Goal: Task Accomplishment & Management: Complete application form

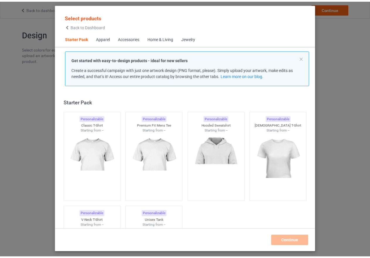
scroll to position [8, 0]
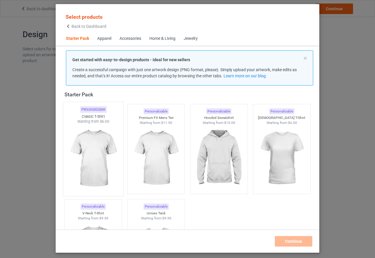
click at [98, 158] on img at bounding box center [93, 158] width 55 height 69
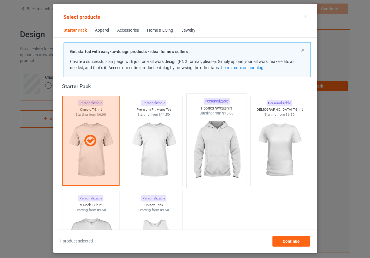
click at [209, 157] on img at bounding box center [216, 150] width 55 height 69
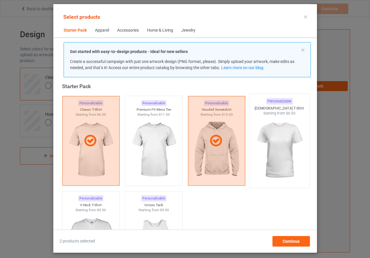
click at [273, 156] on img at bounding box center [279, 150] width 55 height 69
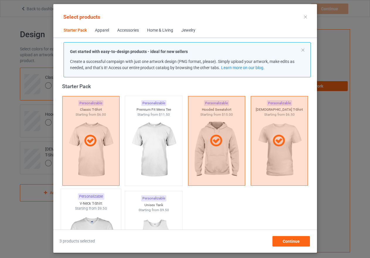
click at [99, 218] on img at bounding box center [90, 245] width 55 height 69
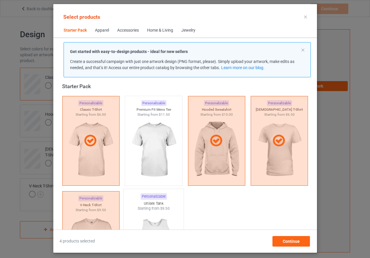
click at [142, 214] on img at bounding box center [153, 245] width 55 height 69
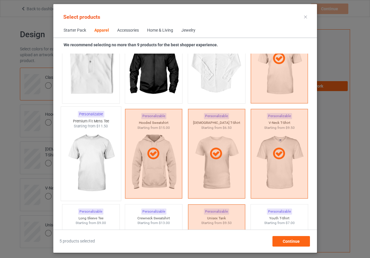
scroll to position [359, 0]
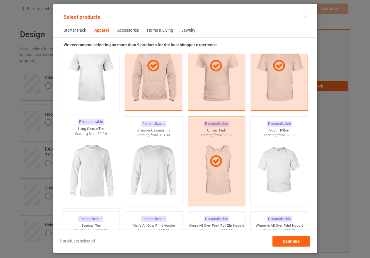
click at [93, 172] on img at bounding box center [90, 171] width 55 height 69
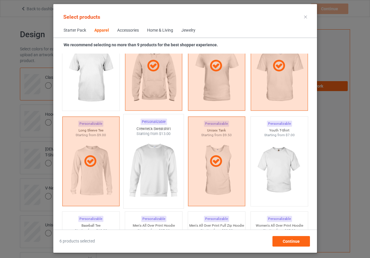
click at [152, 173] on img at bounding box center [153, 171] width 55 height 69
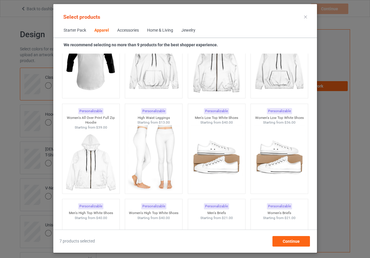
scroll to position [564, 0]
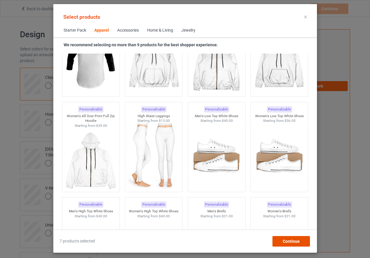
click at [295, 242] on span "Continue" at bounding box center [290, 241] width 17 height 5
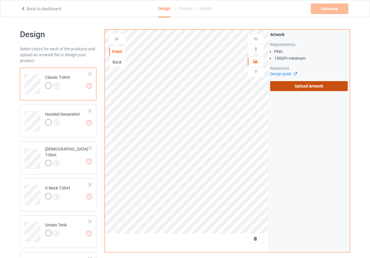
click at [298, 89] on label "Upload Artwork" at bounding box center [309, 86] width 78 height 10
click at [0, 0] on input "Upload Artwork" at bounding box center [0, 0] width 0 height 0
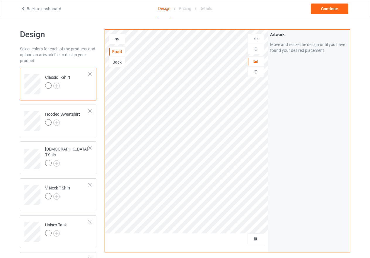
click at [116, 38] on icon at bounding box center [116, 38] width 5 height 4
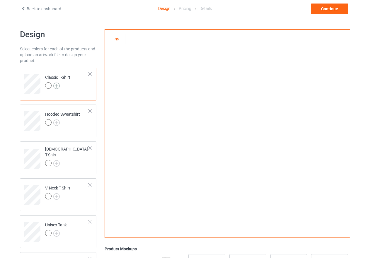
click at [57, 86] on img at bounding box center [56, 86] width 6 height 6
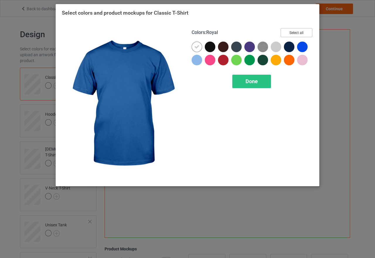
click at [303, 33] on button "Select all" at bounding box center [297, 32] width 32 height 9
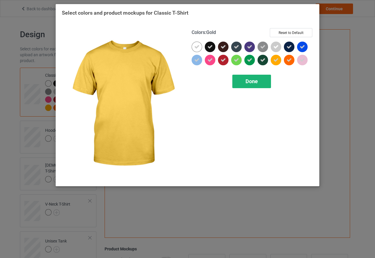
click at [259, 79] on div "Done" at bounding box center [251, 81] width 39 height 13
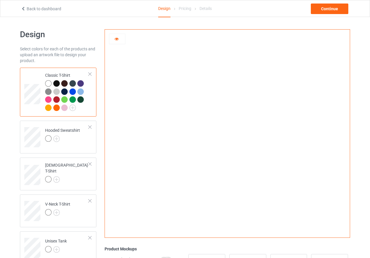
click at [117, 40] on icon at bounding box center [116, 38] width 5 height 4
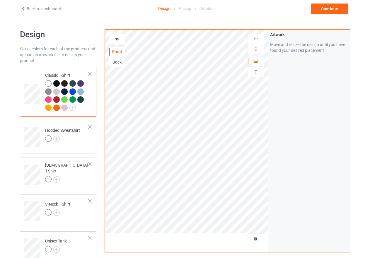
click at [255, 49] on img at bounding box center [256, 49] width 6 height 6
click at [256, 38] on img at bounding box center [256, 39] width 6 height 6
click at [256, 36] on img at bounding box center [256, 39] width 6 height 6
click at [255, 39] on img at bounding box center [256, 39] width 6 height 6
click at [257, 38] on img at bounding box center [256, 39] width 6 height 6
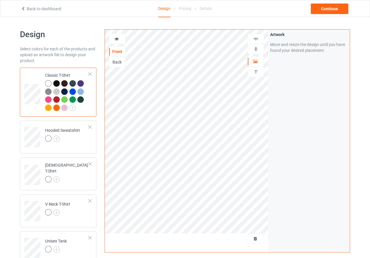
click at [116, 38] on icon at bounding box center [116, 38] width 5 height 4
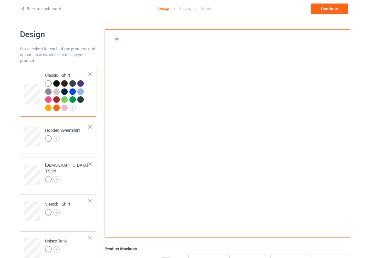
click at [116, 35] on div at bounding box center [117, 39] width 16 height 11
click at [116, 40] on icon at bounding box center [116, 38] width 5 height 4
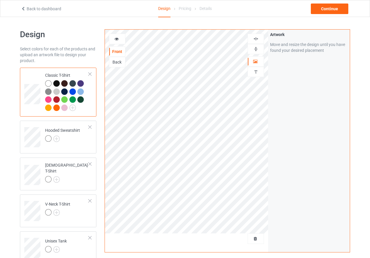
click at [116, 37] on icon at bounding box center [116, 38] width 5 height 4
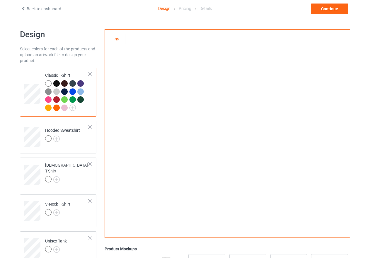
click at [116, 40] on icon at bounding box center [116, 38] width 5 height 4
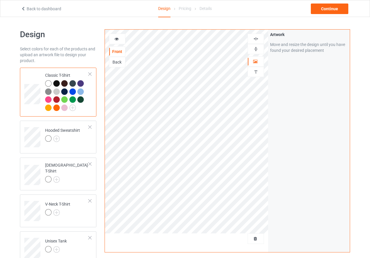
click at [117, 40] on icon at bounding box center [116, 38] width 5 height 4
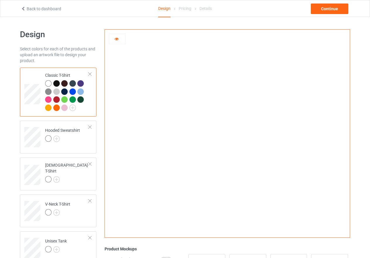
click at [63, 93] on div at bounding box center [64, 91] width 6 height 6
click at [54, 110] on div at bounding box center [57, 109] width 8 height 8
click at [47, 91] on img at bounding box center [48, 91] width 6 height 6
click at [47, 82] on div at bounding box center [48, 83] width 6 height 6
click at [114, 39] on div at bounding box center [117, 39] width 16 height 6
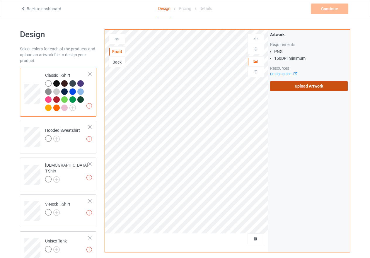
click at [301, 87] on label "Upload Artwork" at bounding box center [309, 86] width 78 height 10
click at [0, 0] on input "Upload Artwork" at bounding box center [0, 0] width 0 height 0
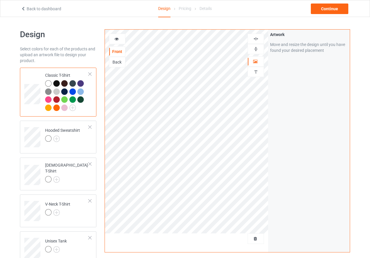
click at [116, 39] on icon at bounding box center [116, 38] width 5 height 4
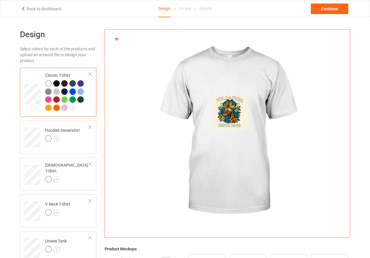
click at [65, 90] on div at bounding box center [64, 91] width 6 height 6
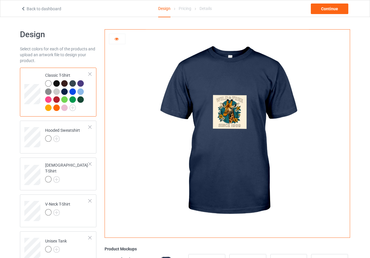
click at [48, 81] on div at bounding box center [48, 83] width 6 height 6
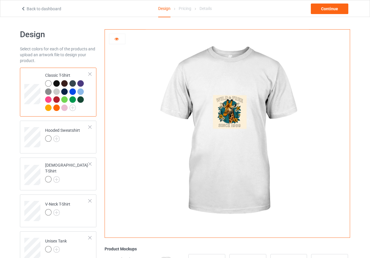
click at [49, 109] on div at bounding box center [48, 108] width 6 height 6
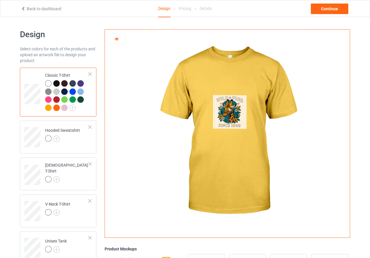
click at [117, 39] on icon at bounding box center [116, 38] width 5 height 4
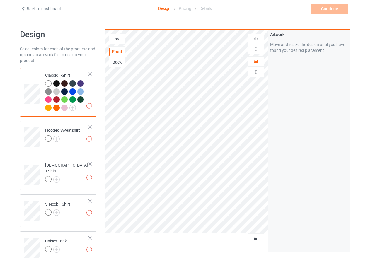
click at [116, 38] on icon at bounding box center [116, 38] width 5 height 4
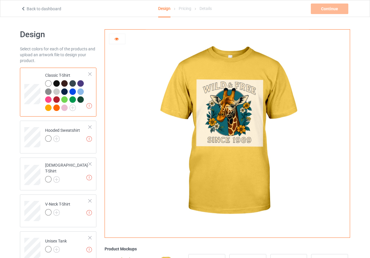
click at [71, 81] on div at bounding box center [72, 83] width 6 height 6
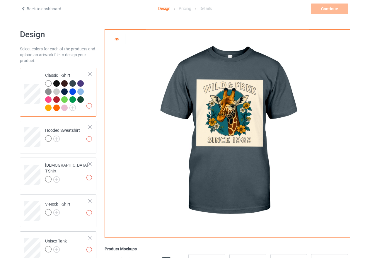
click at [115, 38] on icon at bounding box center [116, 38] width 5 height 4
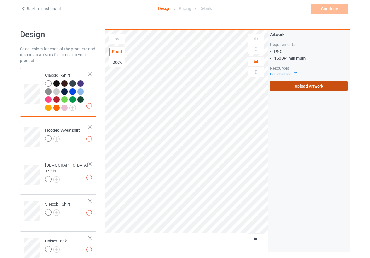
click at [305, 87] on label "Upload Artwork" at bounding box center [309, 86] width 78 height 10
click at [0, 0] on input "Upload Artwork" at bounding box center [0, 0] width 0 height 0
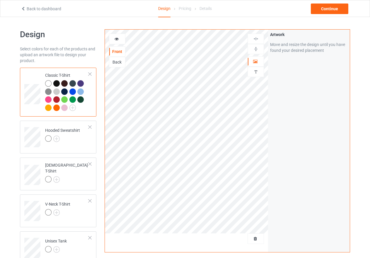
click at [115, 39] on icon at bounding box center [116, 38] width 5 height 4
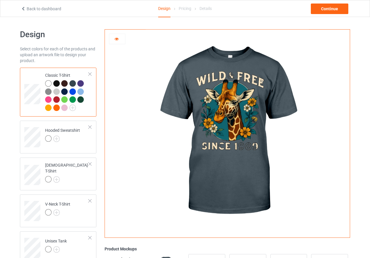
click at [73, 83] on div at bounding box center [72, 83] width 6 height 6
click at [73, 94] on div at bounding box center [72, 91] width 6 height 6
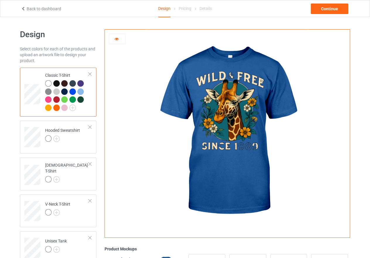
click at [71, 102] on div at bounding box center [72, 99] width 6 height 6
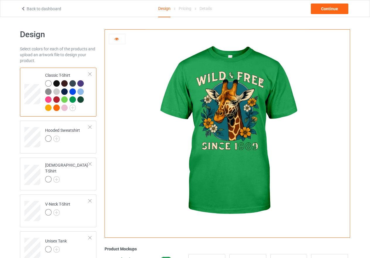
click at [115, 37] on icon at bounding box center [116, 38] width 5 height 4
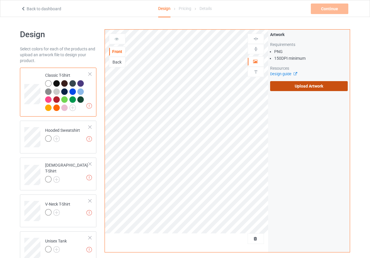
click at [302, 85] on label "Upload Artwork" at bounding box center [309, 86] width 78 height 10
click at [0, 0] on input "Upload Artwork" at bounding box center [0, 0] width 0 height 0
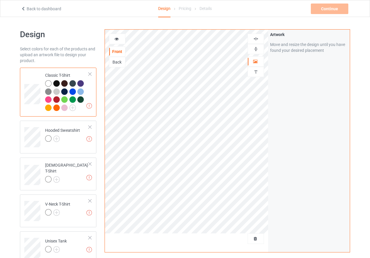
click at [116, 38] on icon at bounding box center [116, 38] width 5 height 4
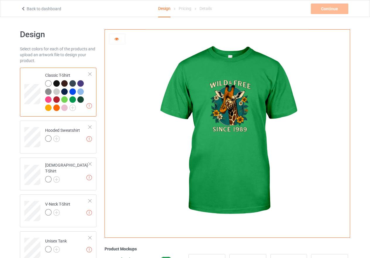
click at [47, 82] on div at bounding box center [48, 83] width 6 height 6
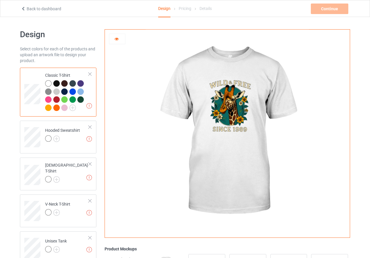
click at [64, 84] on div at bounding box center [64, 83] width 6 height 6
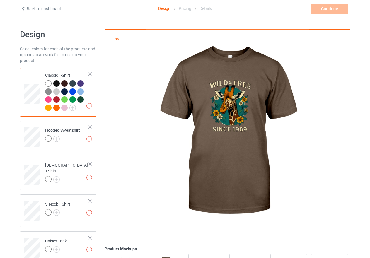
click at [115, 38] on icon at bounding box center [116, 38] width 5 height 4
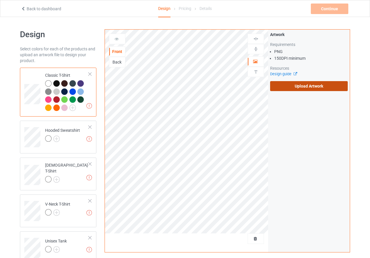
click at [303, 85] on label "Upload Artwork" at bounding box center [309, 86] width 78 height 10
click at [0, 0] on input "Upload Artwork" at bounding box center [0, 0] width 0 height 0
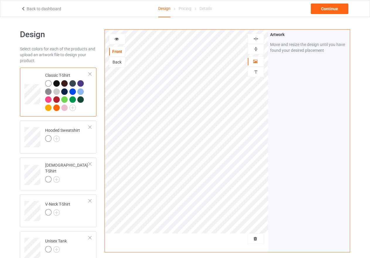
click at [257, 48] on img at bounding box center [256, 49] width 6 height 6
click at [257, 38] on img at bounding box center [256, 39] width 6 height 6
click at [256, 50] on img at bounding box center [256, 49] width 6 height 6
click at [116, 39] on icon at bounding box center [116, 38] width 5 height 4
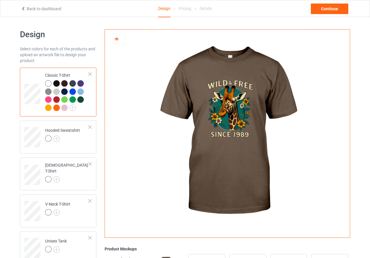
click at [53, 83] on div at bounding box center [56, 83] width 6 height 6
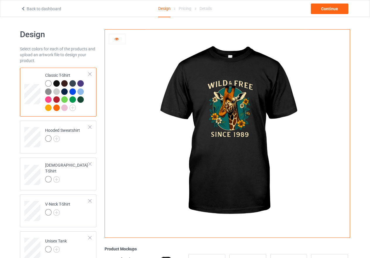
click at [66, 83] on div at bounding box center [64, 83] width 6 height 6
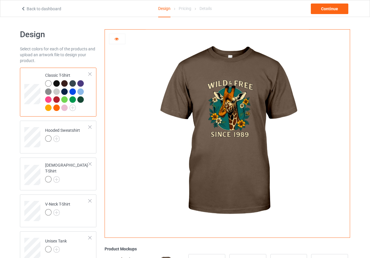
click at [81, 85] on div at bounding box center [80, 83] width 6 height 6
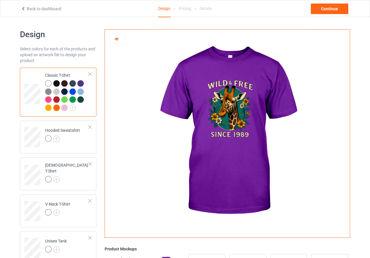
click at [80, 94] on div at bounding box center [80, 91] width 6 height 6
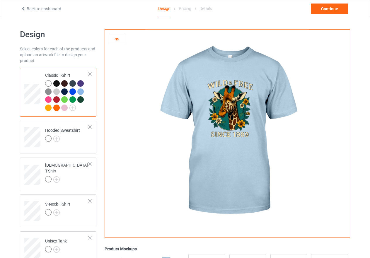
click at [80, 99] on div at bounding box center [80, 99] width 6 height 6
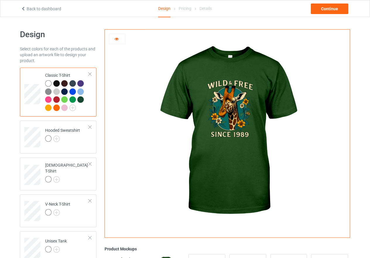
click at [71, 101] on div at bounding box center [72, 99] width 6 height 6
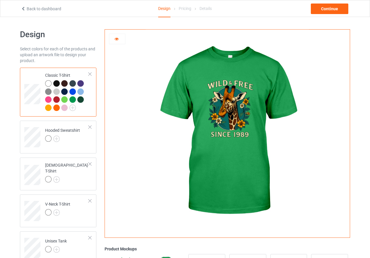
click at [64, 98] on div at bounding box center [64, 99] width 6 height 6
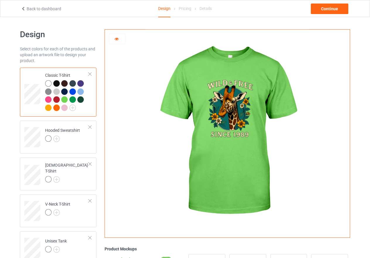
click at [55, 99] on div at bounding box center [56, 99] width 6 height 6
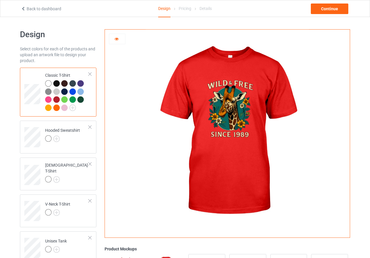
click at [47, 99] on div at bounding box center [48, 99] width 6 height 6
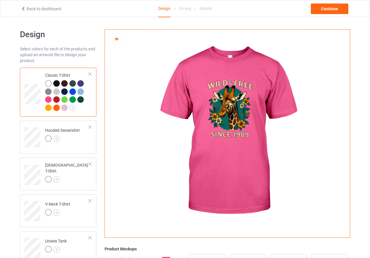
click at [49, 110] on div at bounding box center [48, 108] width 6 height 6
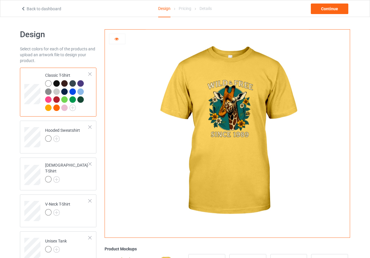
click at [56, 108] on div at bounding box center [56, 108] width 6 height 6
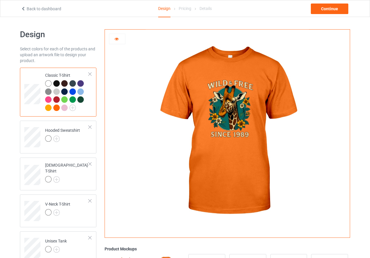
click at [64, 109] on div at bounding box center [64, 108] width 6 height 6
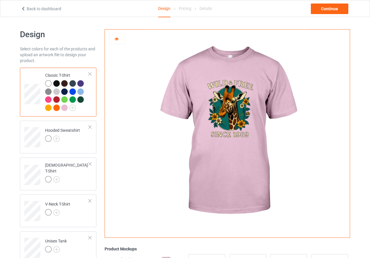
click at [48, 82] on div at bounding box center [48, 83] width 6 height 6
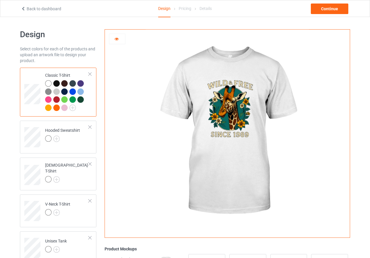
click at [55, 84] on div at bounding box center [56, 83] width 6 height 6
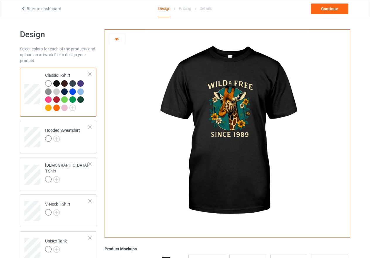
click at [115, 38] on icon at bounding box center [116, 38] width 5 height 4
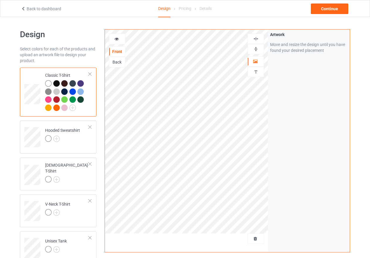
click at [256, 38] on img at bounding box center [256, 39] width 6 height 6
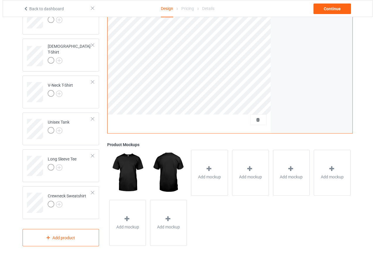
scroll to position [121, 0]
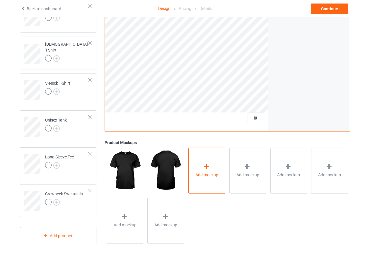
click at [206, 168] on icon at bounding box center [206, 167] width 7 height 6
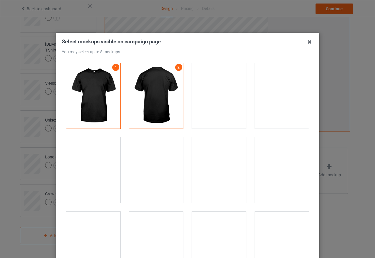
click at [212, 100] on div at bounding box center [219, 96] width 54 height 66
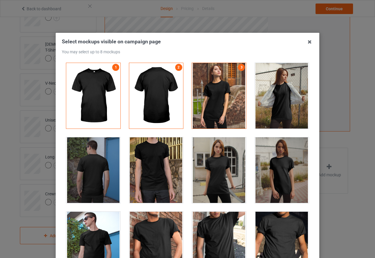
click at [278, 104] on div at bounding box center [282, 96] width 54 height 66
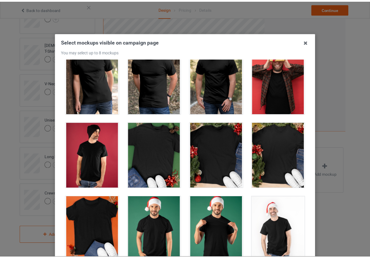
scroll to position [762, 0]
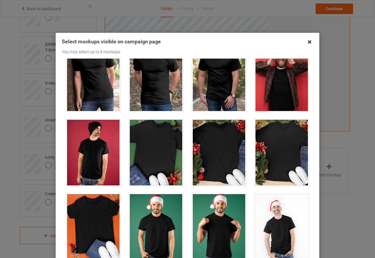
click at [310, 42] on icon at bounding box center [309, 41] width 9 height 9
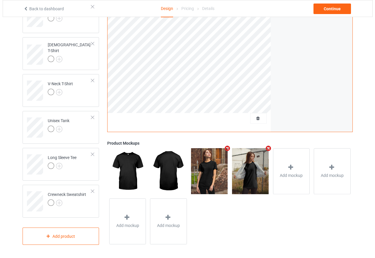
scroll to position [121, 0]
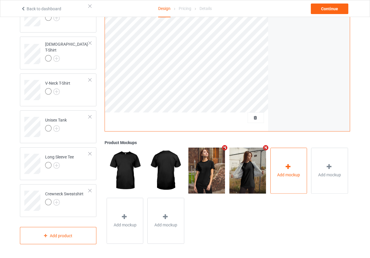
click at [289, 166] on icon at bounding box center [288, 167] width 7 height 6
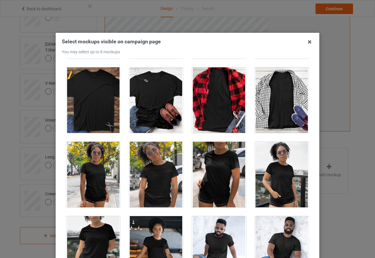
scroll to position [3956, 0]
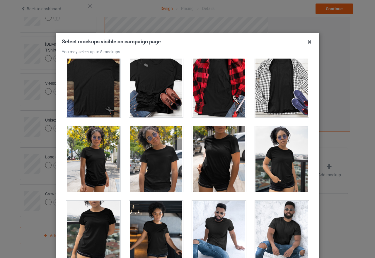
click at [94, 153] on div at bounding box center [93, 159] width 54 height 66
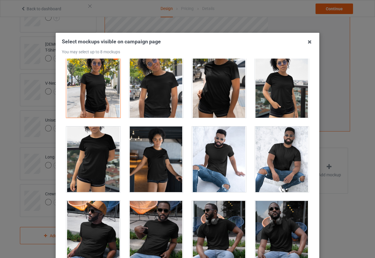
scroll to position [4044, 0]
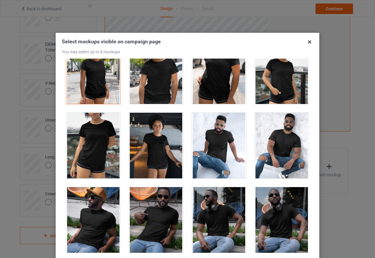
click at [164, 158] on div at bounding box center [156, 146] width 54 height 66
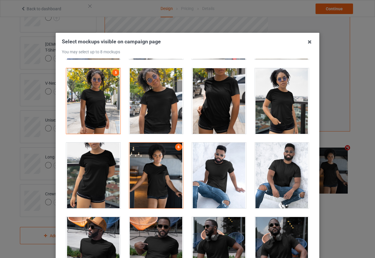
scroll to position [3985, 0]
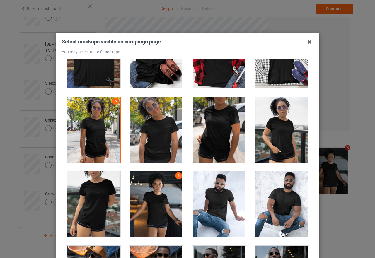
click at [282, 121] on div at bounding box center [282, 130] width 54 height 66
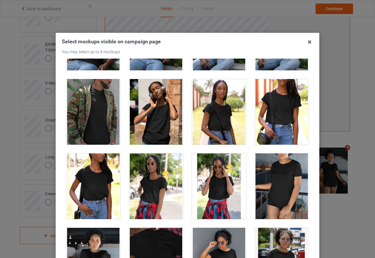
scroll to position [4219, 0]
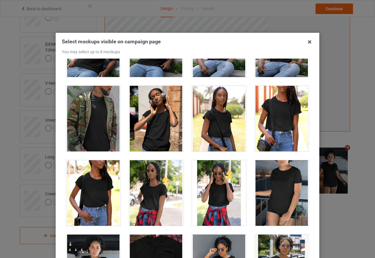
click at [284, 120] on div at bounding box center [282, 119] width 54 height 66
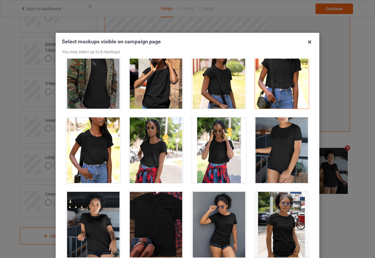
scroll to position [4366, 0]
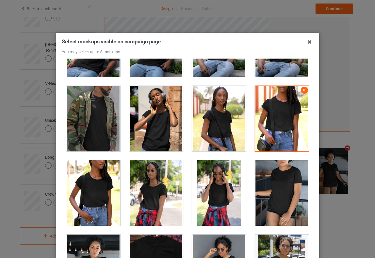
click at [275, 113] on div at bounding box center [282, 119] width 54 height 66
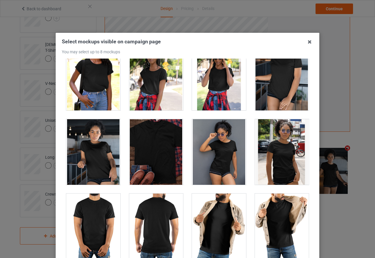
scroll to position [4337, 0]
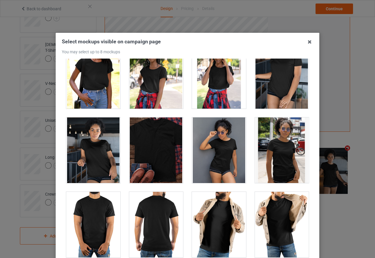
click at [87, 156] on div at bounding box center [93, 150] width 54 height 66
click at [352, 127] on div "Select mockups visible on campaign page You may select up to 8 mockups 1 2 3 4 …" at bounding box center [187, 129] width 375 height 258
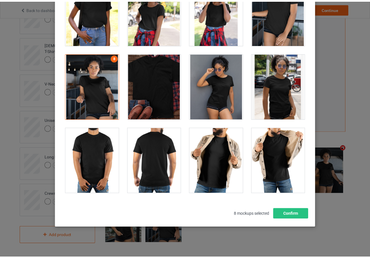
scroll to position [67, 0]
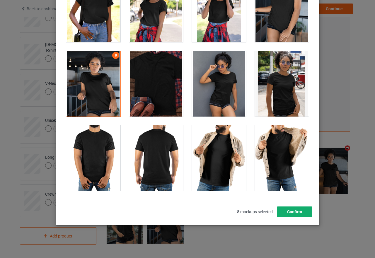
click at [291, 213] on button "Confirm" at bounding box center [294, 212] width 35 height 11
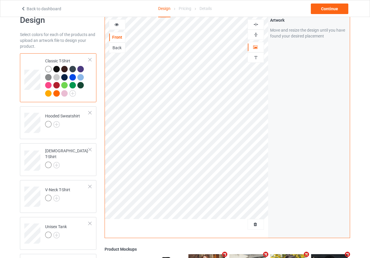
scroll to position [4, 0]
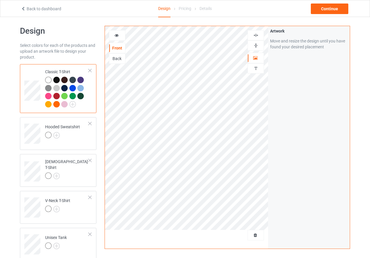
click at [256, 32] on div at bounding box center [256, 35] width 16 height 10
click at [117, 35] on icon at bounding box center [116, 35] width 5 height 4
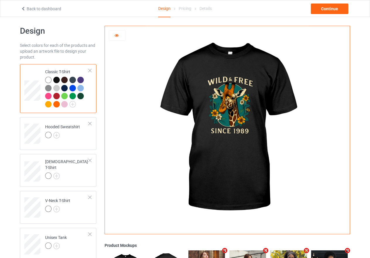
click at [117, 35] on icon at bounding box center [116, 35] width 5 height 4
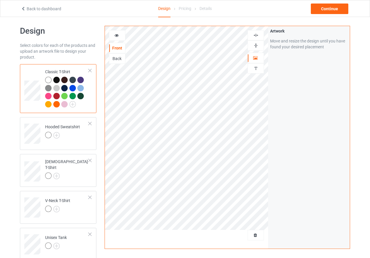
click at [117, 35] on icon at bounding box center [116, 35] width 5 height 4
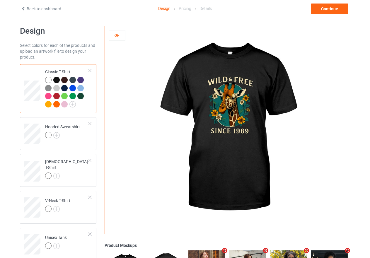
click at [64, 81] on div at bounding box center [64, 80] width 6 height 6
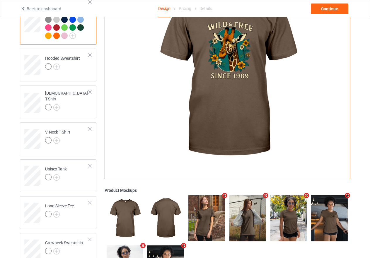
scroll to position [33, 0]
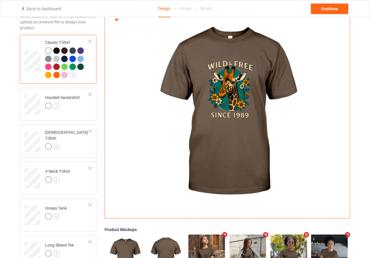
click at [72, 50] on div at bounding box center [72, 50] width 6 height 6
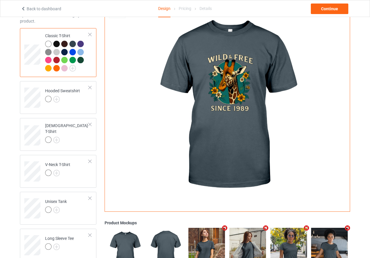
scroll to position [33, 0]
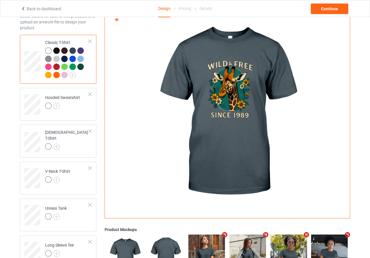
click at [79, 51] on div at bounding box center [80, 50] width 6 height 6
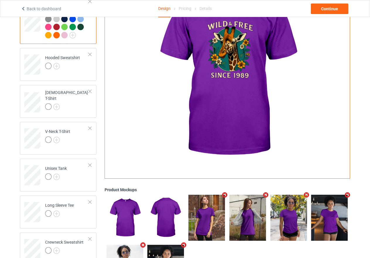
scroll to position [62, 0]
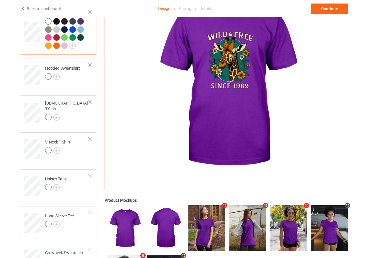
click at [49, 30] on img at bounding box center [48, 29] width 6 height 6
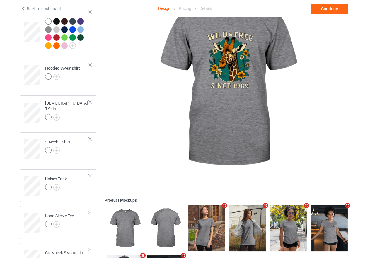
click at [59, 30] on div at bounding box center [56, 29] width 6 height 6
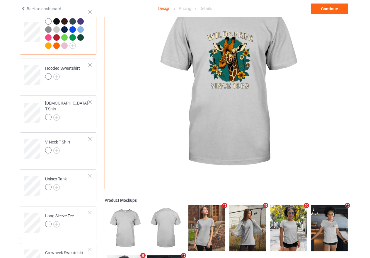
click at [80, 27] on div at bounding box center [80, 29] width 6 height 6
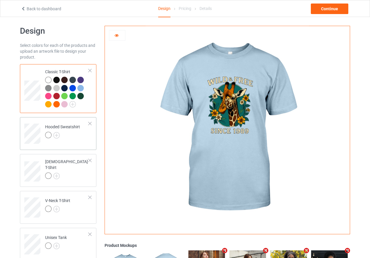
scroll to position [33, 0]
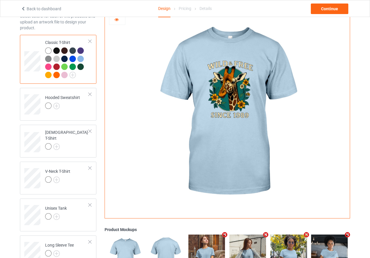
click at [72, 50] on div at bounding box center [72, 50] width 6 height 6
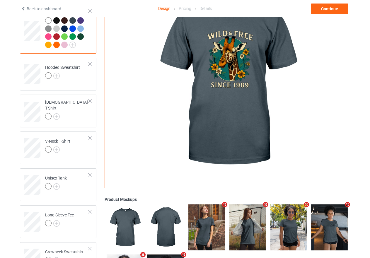
scroll to position [3, 0]
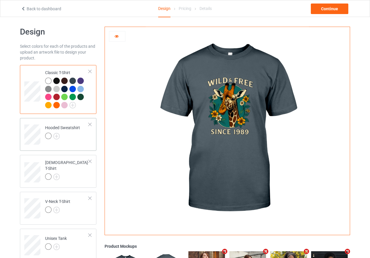
click at [46, 129] on div "Hooded Sweatshirt" at bounding box center [62, 132] width 35 height 14
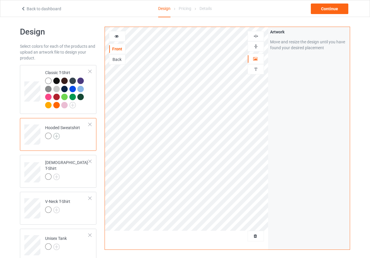
click at [57, 136] on img at bounding box center [56, 136] width 6 height 6
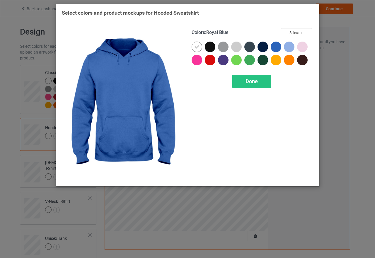
click at [302, 29] on button "Select all" at bounding box center [297, 32] width 32 height 9
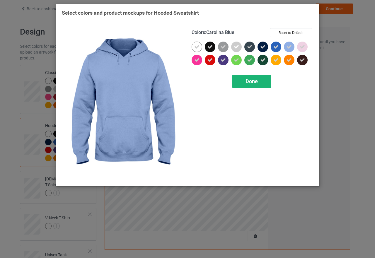
click at [260, 84] on div "Done" at bounding box center [251, 81] width 39 height 13
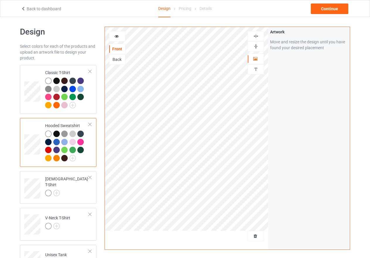
click at [117, 36] on icon at bounding box center [116, 35] width 5 height 4
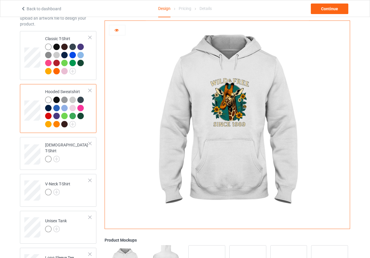
scroll to position [91, 0]
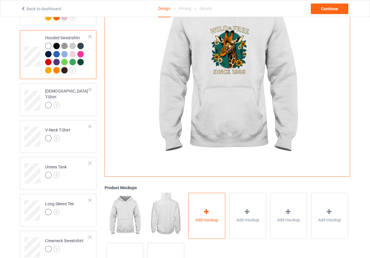
click at [206, 213] on icon at bounding box center [206, 212] width 7 height 6
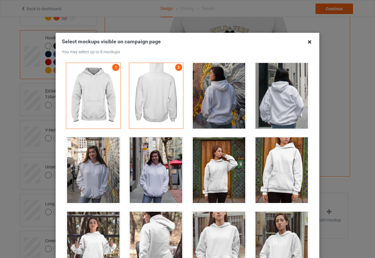
click at [306, 42] on icon at bounding box center [309, 41] width 9 height 9
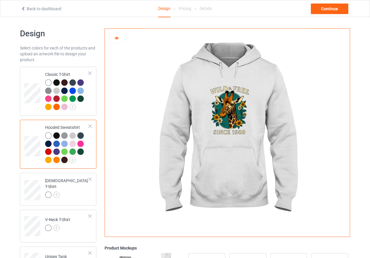
scroll to position [0, 0]
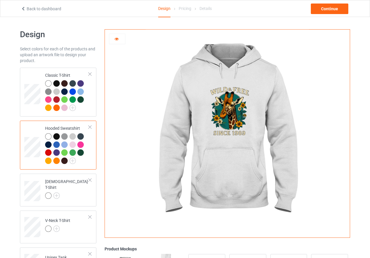
click at [116, 38] on icon at bounding box center [116, 38] width 5 height 4
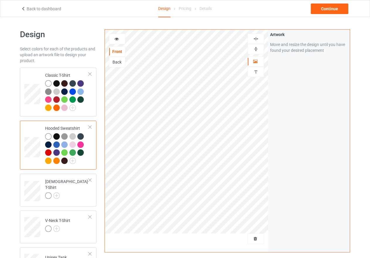
click at [116, 38] on icon at bounding box center [116, 38] width 5 height 4
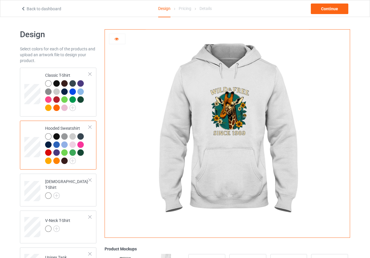
click at [57, 136] on div at bounding box center [56, 136] width 6 height 6
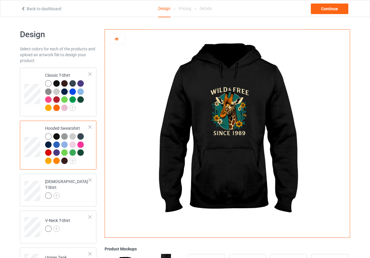
click at [57, 145] on div at bounding box center [56, 145] width 6 height 6
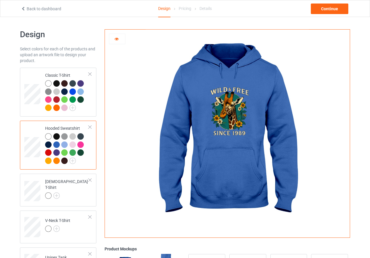
click at [65, 146] on div at bounding box center [64, 145] width 6 height 6
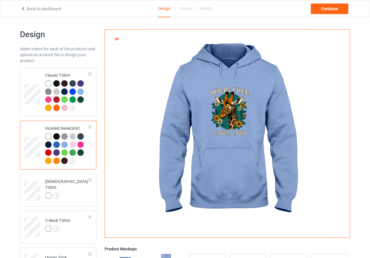
click at [72, 147] on div at bounding box center [72, 145] width 6 height 6
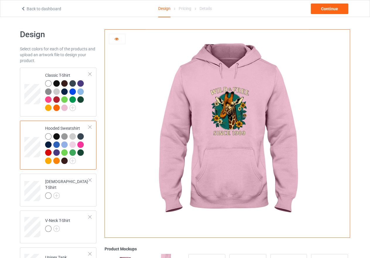
click at [81, 148] on div at bounding box center [80, 145] width 6 height 6
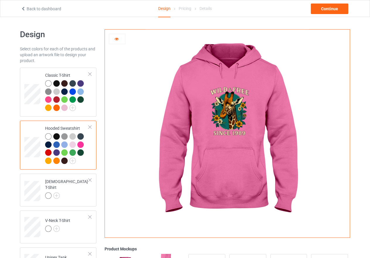
click at [79, 137] on div at bounding box center [80, 136] width 6 height 6
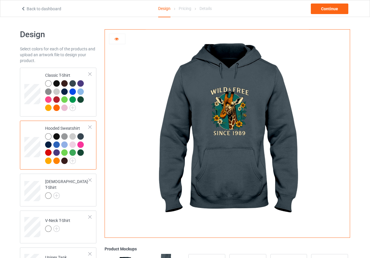
click at [48, 145] on div at bounding box center [48, 145] width 6 height 6
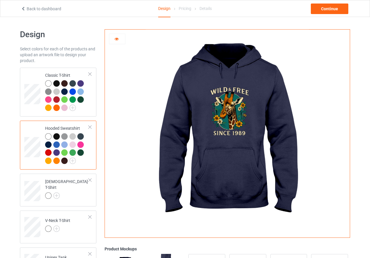
click at [80, 137] on div at bounding box center [80, 136] width 6 height 6
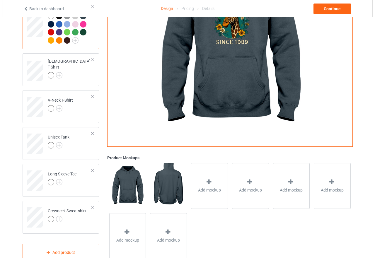
scroll to position [136, 0]
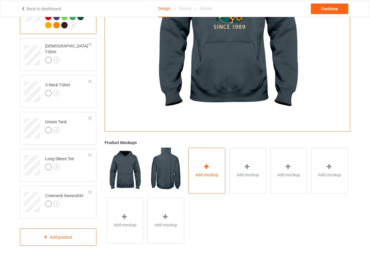
click at [212, 164] on div "Add mockup" at bounding box center [206, 171] width 37 height 46
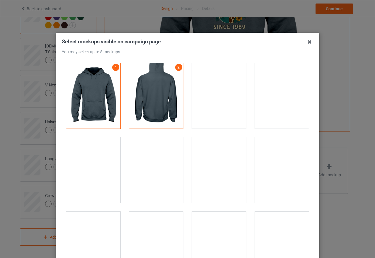
click at [219, 174] on div at bounding box center [219, 170] width 54 height 66
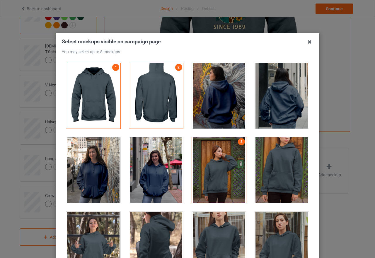
click at [268, 173] on div at bounding box center [282, 170] width 54 height 66
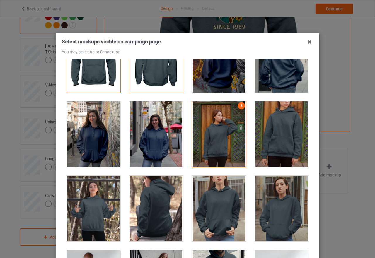
scroll to position [88, 0]
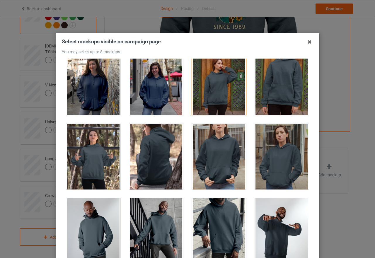
click at [91, 155] on div at bounding box center [93, 157] width 54 height 66
click at [285, 158] on div at bounding box center [282, 157] width 54 height 66
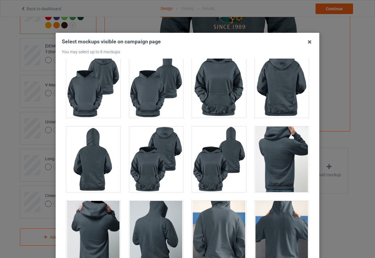
scroll to position [762, 0]
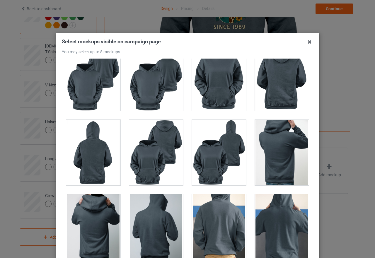
click at [148, 168] on div at bounding box center [156, 153] width 54 height 66
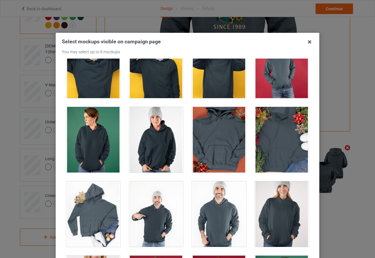
scroll to position [1260, 0]
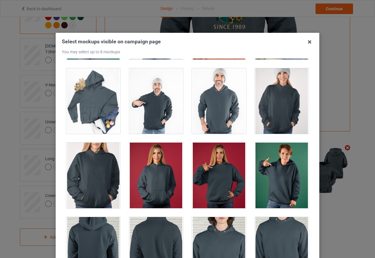
click at [212, 176] on div at bounding box center [219, 176] width 54 height 66
click at [166, 171] on div at bounding box center [156, 176] width 54 height 66
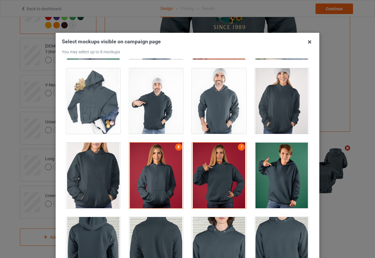
click at [212, 171] on div at bounding box center [219, 176] width 54 height 66
click at [209, 171] on div at bounding box center [219, 176] width 54 height 66
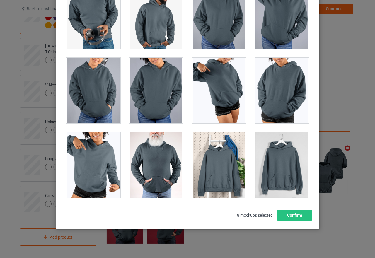
scroll to position [67, 0]
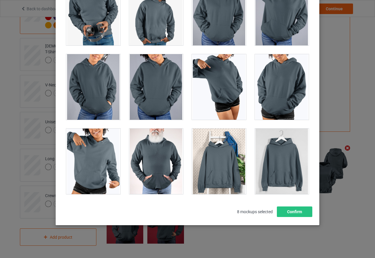
click at [232, 161] on div at bounding box center [219, 162] width 54 height 66
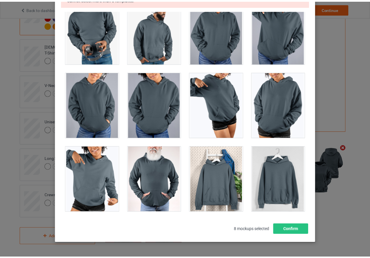
scroll to position [85, 0]
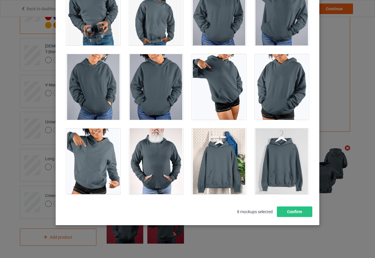
click at [213, 173] on div at bounding box center [219, 162] width 54 height 66
click at [284, 212] on button "Confirm" at bounding box center [294, 212] width 35 height 11
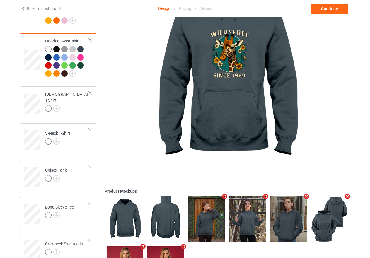
scroll to position [88, 0]
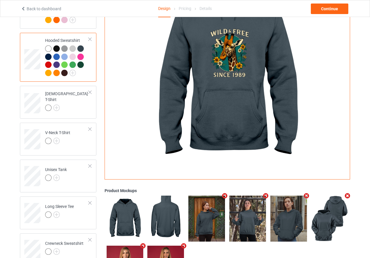
click at [80, 56] on div at bounding box center [80, 57] width 6 height 6
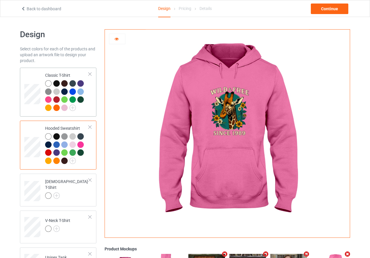
click at [83, 110] on div at bounding box center [67, 96] width 44 height 32
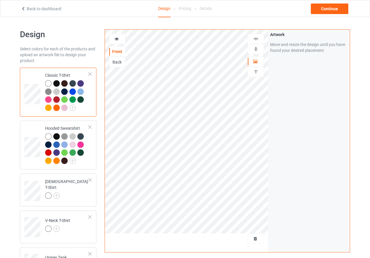
click at [115, 39] on icon at bounding box center [116, 38] width 5 height 4
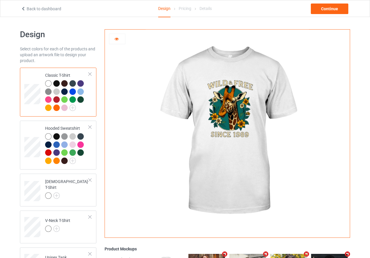
click at [54, 82] on div at bounding box center [56, 83] width 6 height 6
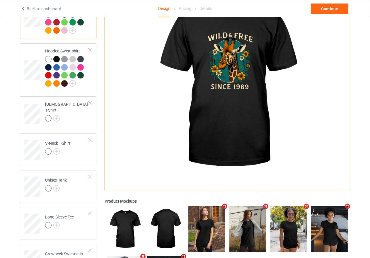
scroll to position [88, 0]
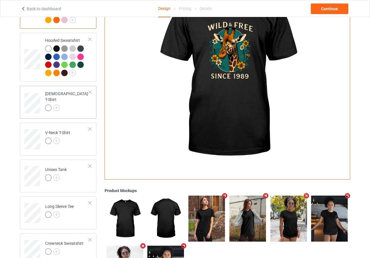
click at [79, 105] on td "[DEMOGRAPHIC_DATA] T-Shirt" at bounding box center [67, 101] width 50 height 26
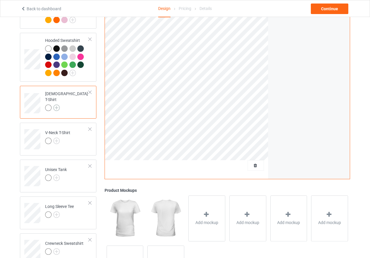
click at [57, 106] on img at bounding box center [56, 108] width 6 height 6
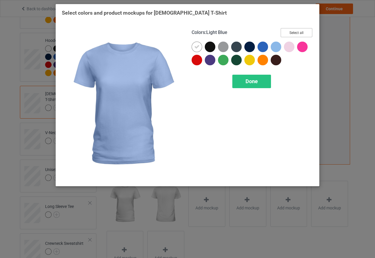
click at [295, 33] on button "Select all" at bounding box center [297, 32] width 32 height 9
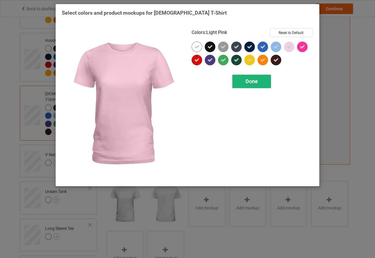
click at [256, 83] on span "Done" at bounding box center [252, 81] width 12 height 6
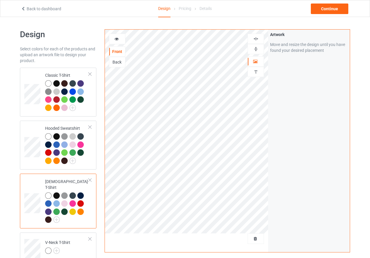
click at [117, 39] on icon at bounding box center [116, 38] width 5 height 4
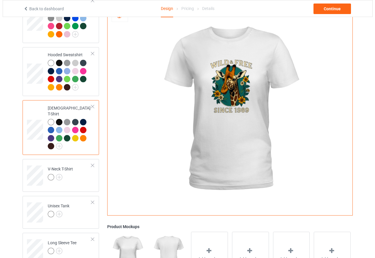
scroll to position [117, 0]
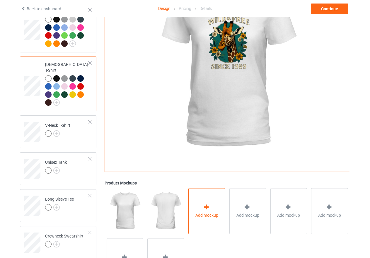
click at [215, 204] on div "Add mockup" at bounding box center [206, 211] width 37 height 46
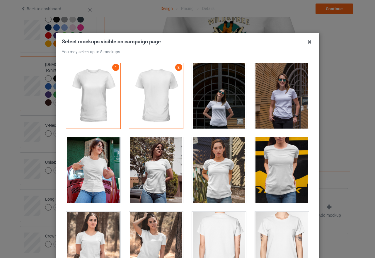
click at [90, 175] on div at bounding box center [93, 170] width 54 height 66
click at [150, 175] on div at bounding box center [156, 170] width 54 height 66
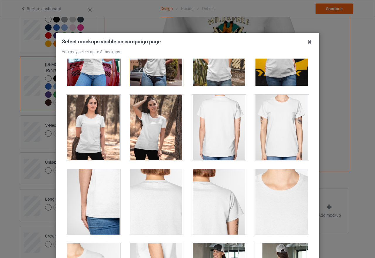
drag, startPoint x: 93, startPoint y: 125, endPoint x: 121, endPoint y: 127, distance: 28.2
click at [92, 125] on div at bounding box center [93, 128] width 54 height 66
click at [158, 131] on div at bounding box center [156, 128] width 54 height 66
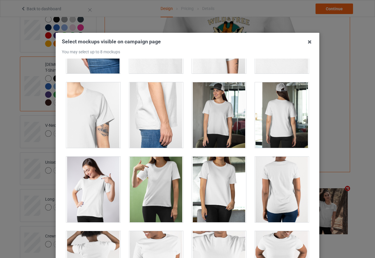
scroll to position [293, 0]
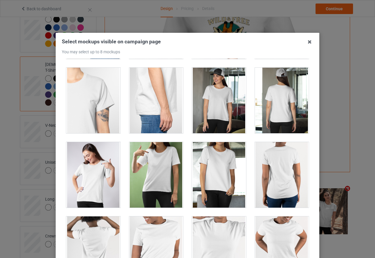
click at [220, 109] on div at bounding box center [219, 101] width 54 height 66
click at [83, 184] on div at bounding box center [93, 175] width 54 height 66
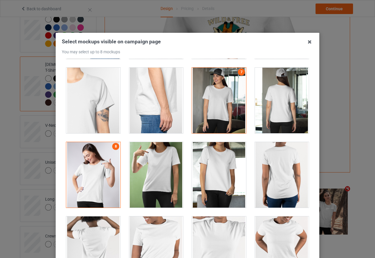
click at [156, 171] on div at bounding box center [156, 175] width 54 height 66
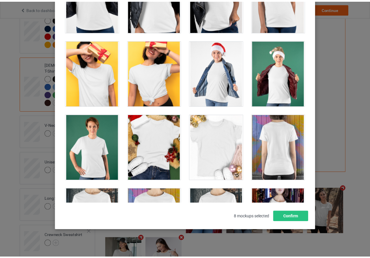
scroll to position [85, 0]
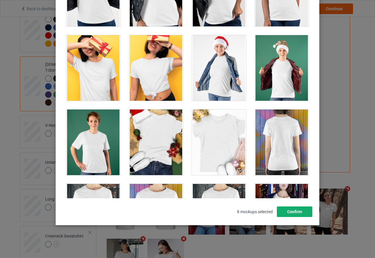
click at [292, 211] on button "Confirm" at bounding box center [294, 212] width 35 height 11
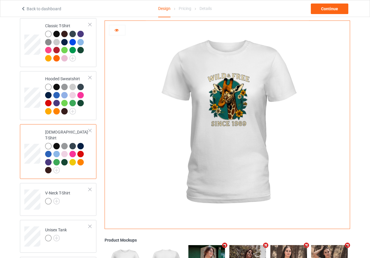
scroll to position [29, 0]
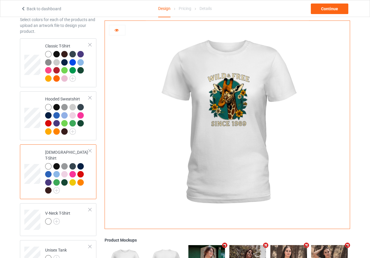
click at [66, 163] on div at bounding box center [64, 166] width 6 height 6
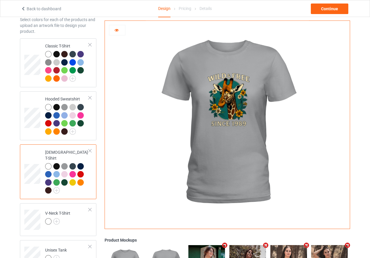
click at [79, 163] on div at bounding box center [80, 166] width 6 height 6
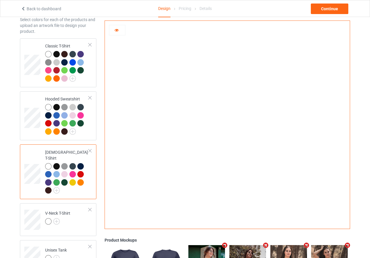
click at [62, 179] on div at bounding box center [64, 182] width 6 height 6
click at [56, 179] on div at bounding box center [56, 182] width 6 height 6
click at [50, 179] on div at bounding box center [48, 182] width 6 height 6
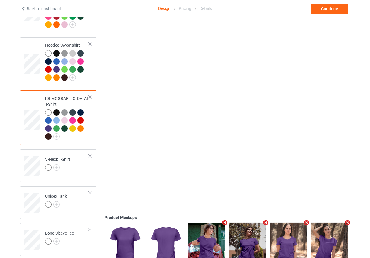
scroll to position [88, 0]
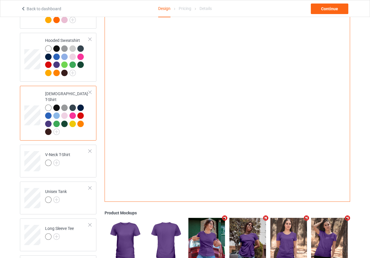
click at [57, 105] on div at bounding box center [56, 108] width 6 height 6
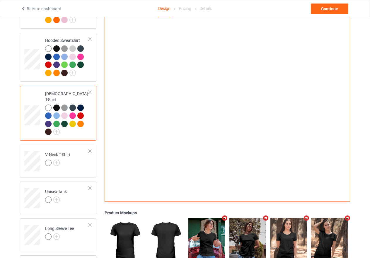
click at [70, 105] on div at bounding box center [72, 108] width 6 height 6
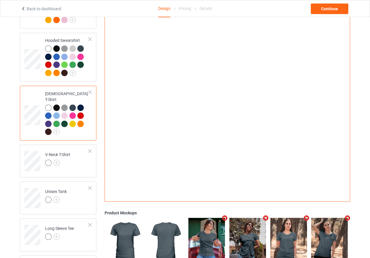
click at [80, 105] on div at bounding box center [80, 108] width 6 height 6
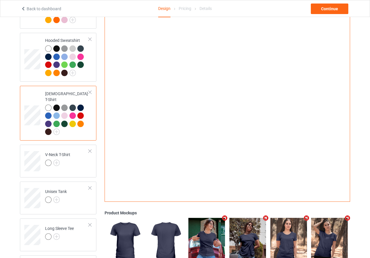
click at [56, 121] on div at bounding box center [56, 124] width 6 height 6
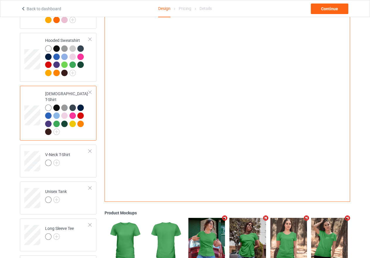
click at [65, 121] on div at bounding box center [64, 124] width 6 height 6
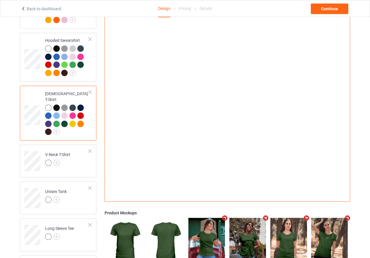
click at [73, 105] on div at bounding box center [72, 108] width 6 height 6
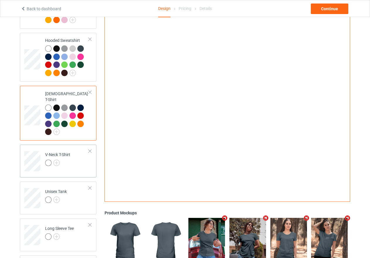
click at [70, 154] on div "V-Neck T-Shirt" at bounding box center [57, 159] width 25 height 14
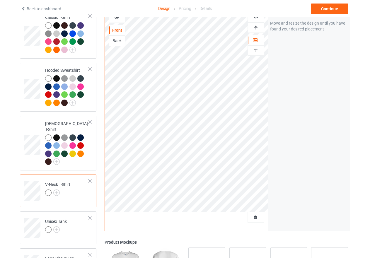
scroll to position [29, 0]
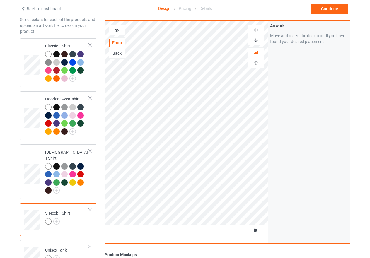
click at [258, 40] on img at bounding box center [256, 41] width 6 height 6
click at [256, 30] on img at bounding box center [256, 30] width 6 height 6
click at [57, 218] on img at bounding box center [56, 221] width 6 height 6
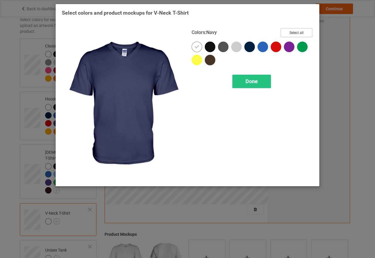
click at [297, 32] on button "Select all" at bounding box center [297, 32] width 32 height 9
click at [250, 83] on span "Done" at bounding box center [252, 81] width 12 height 6
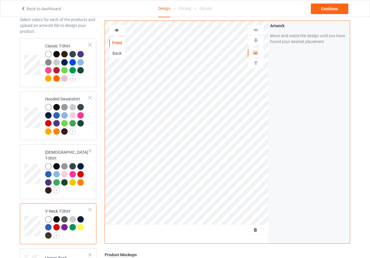
click at [115, 29] on icon at bounding box center [116, 29] width 5 height 4
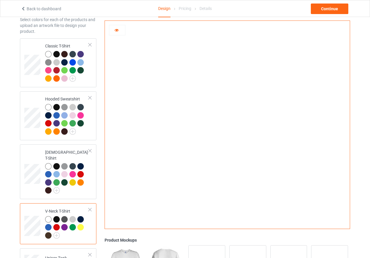
click at [56, 224] on div at bounding box center [56, 227] width 6 height 6
click at [73, 216] on div at bounding box center [72, 219] width 6 height 6
click at [79, 216] on div at bounding box center [80, 219] width 6 height 6
click at [47, 216] on div at bounding box center [48, 219] width 6 height 6
click at [47, 224] on div at bounding box center [48, 227] width 6 height 6
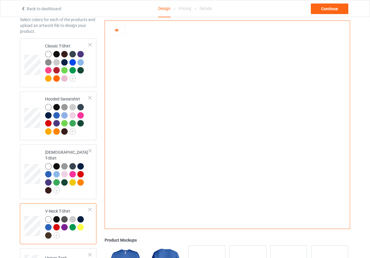
click at [49, 232] on div at bounding box center [48, 235] width 6 height 6
click at [64, 216] on div at bounding box center [64, 219] width 6 height 6
click at [57, 216] on div at bounding box center [56, 219] width 6 height 6
click at [79, 216] on div at bounding box center [80, 219] width 6 height 6
click at [45, 224] on div at bounding box center [48, 227] width 6 height 6
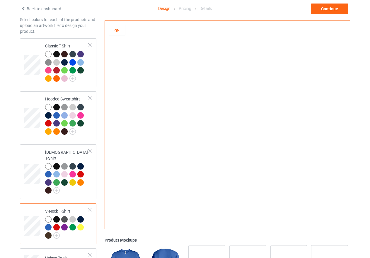
click at [56, 224] on div at bounding box center [56, 227] width 6 height 6
click at [66, 224] on div at bounding box center [64, 227] width 6 height 6
click at [73, 224] on div at bounding box center [72, 227] width 6 height 6
click at [67, 224] on div at bounding box center [64, 227] width 6 height 6
click at [74, 216] on div at bounding box center [72, 219] width 6 height 6
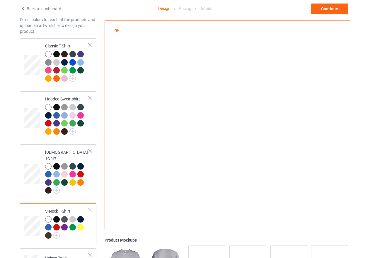
click at [47, 216] on div at bounding box center [48, 219] width 6 height 6
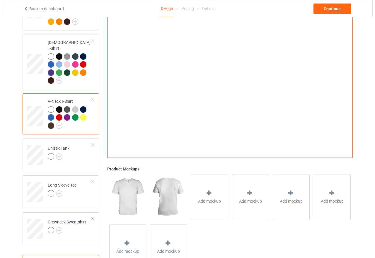
scroll to position [161, 0]
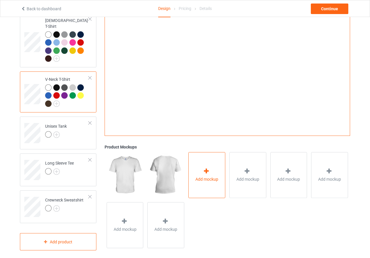
click at [206, 171] on div at bounding box center [207, 172] width 8 height 8
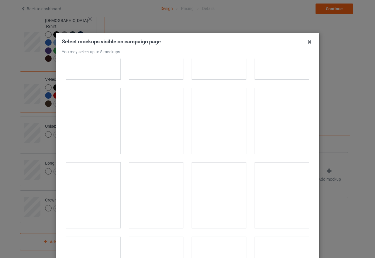
scroll to position [674, 0]
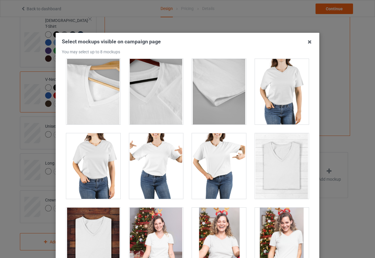
click at [291, 86] on div at bounding box center [282, 92] width 54 height 66
click at [98, 161] on div at bounding box center [93, 166] width 54 height 66
click at [142, 166] on div at bounding box center [156, 166] width 54 height 66
click at [203, 163] on div at bounding box center [219, 166] width 54 height 66
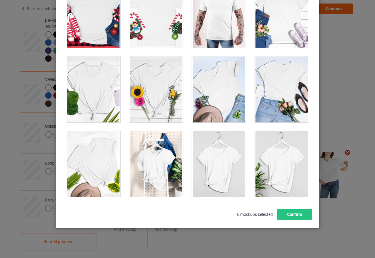
scroll to position [67, 0]
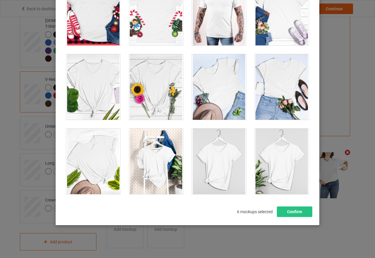
click at [223, 87] on div at bounding box center [219, 87] width 54 height 66
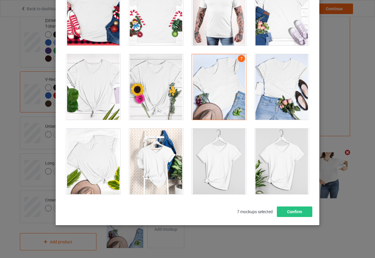
click at [275, 108] on div at bounding box center [282, 87] width 54 height 66
click at [160, 174] on div at bounding box center [156, 162] width 54 height 66
click at [296, 79] on div at bounding box center [282, 87] width 54 height 66
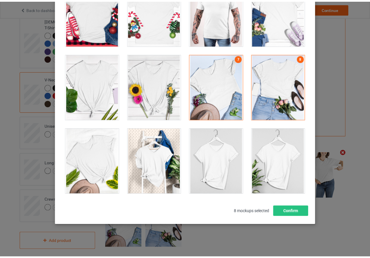
scroll to position [67, 0]
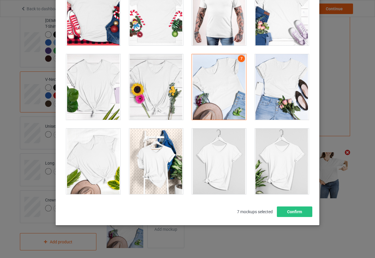
drag, startPoint x: 148, startPoint y: 172, endPoint x: 151, endPoint y: 172, distance: 2.9
click at [149, 172] on div at bounding box center [156, 162] width 54 height 66
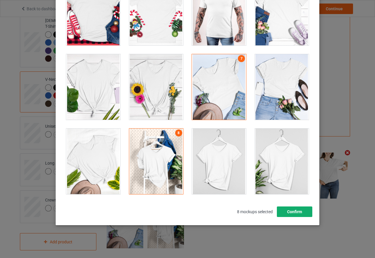
click at [293, 214] on button "Confirm" at bounding box center [294, 212] width 35 height 11
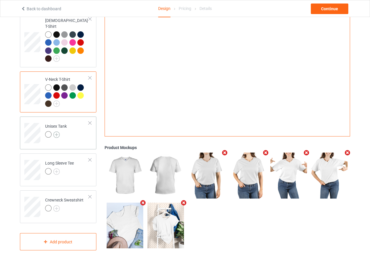
click at [55, 132] on img at bounding box center [56, 135] width 6 height 6
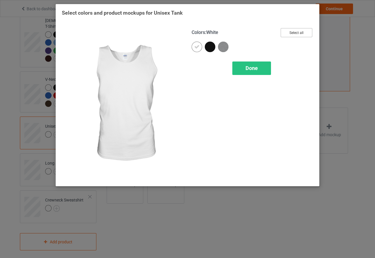
click at [295, 32] on button "Select all" at bounding box center [297, 32] width 32 height 9
click at [257, 67] on span "Done" at bounding box center [252, 68] width 12 height 6
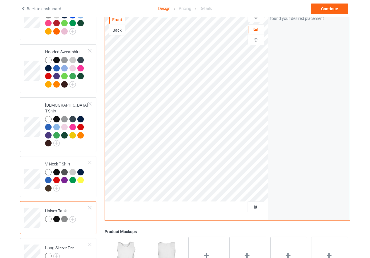
scroll to position [44, 0]
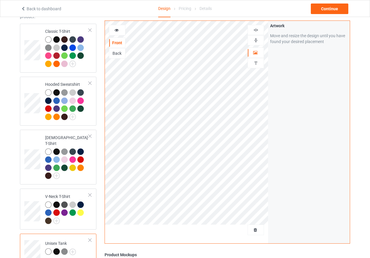
click at [256, 41] on img at bounding box center [256, 41] width 6 height 6
click at [255, 28] on img at bounding box center [256, 30] width 6 height 6
click at [115, 29] on icon at bounding box center [116, 29] width 5 height 4
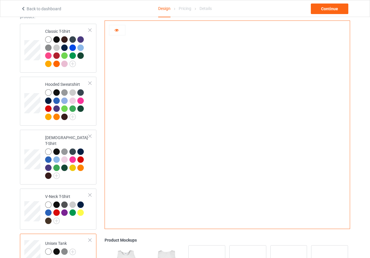
click at [55, 248] on div at bounding box center [56, 251] width 6 height 6
click at [64, 248] on img at bounding box center [64, 251] width 6 height 6
click at [47, 248] on div at bounding box center [48, 251] width 6 height 6
click at [57, 248] on div at bounding box center [56, 251] width 6 height 6
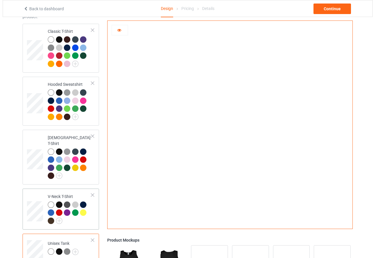
scroll to position [161, 0]
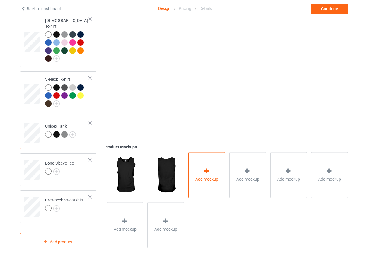
click at [207, 169] on icon at bounding box center [206, 171] width 7 height 6
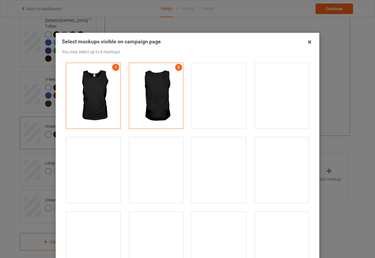
scroll to position [147, 0]
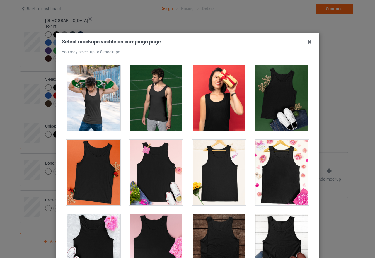
click at [279, 106] on div at bounding box center [282, 98] width 54 height 66
click at [229, 186] on div at bounding box center [219, 173] width 54 height 66
click at [229, 193] on div at bounding box center [219, 173] width 54 height 66
click at [275, 195] on div at bounding box center [282, 173] width 54 height 66
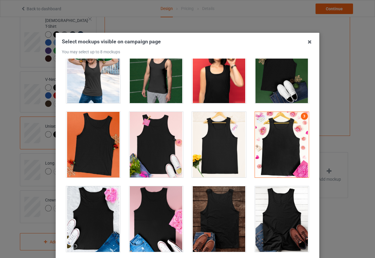
scroll to position [264, 0]
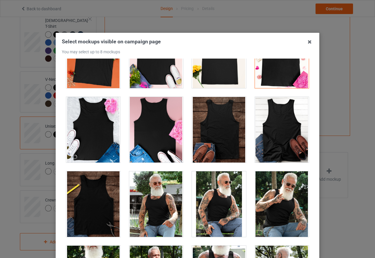
click at [149, 154] on div at bounding box center [156, 130] width 54 height 66
click at [154, 150] on div at bounding box center [156, 130] width 54 height 66
click at [108, 141] on div at bounding box center [93, 130] width 54 height 66
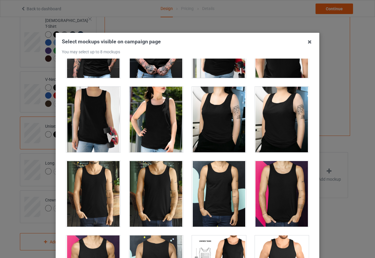
scroll to position [586, 0]
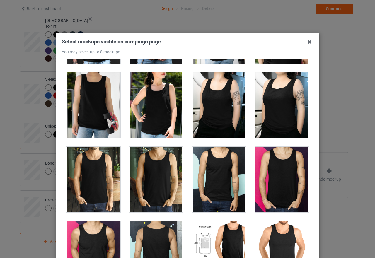
click at [161, 113] on div at bounding box center [156, 105] width 54 height 66
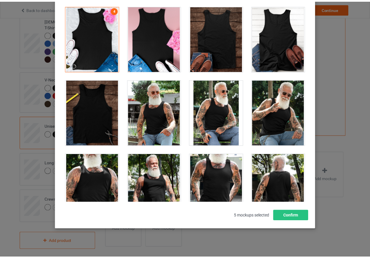
scroll to position [67, 0]
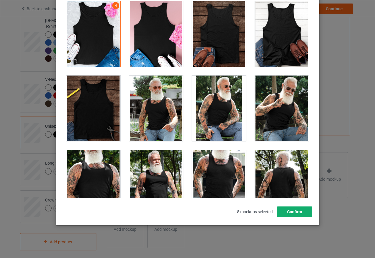
click at [289, 213] on button "Confirm" at bounding box center [294, 212] width 35 height 11
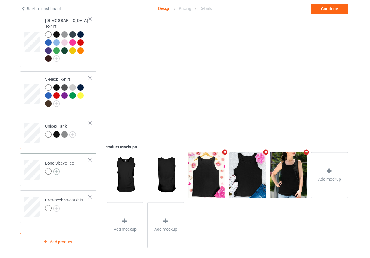
click at [55, 168] on img at bounding box center [56, 171] width 6 height 6
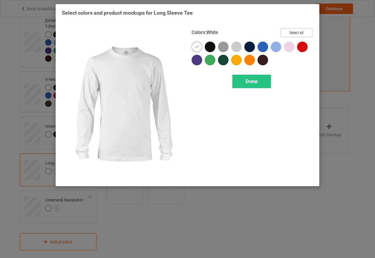
click at [299, 30] on button "Select all" at bounding box center [297, 32] width 32 height 9
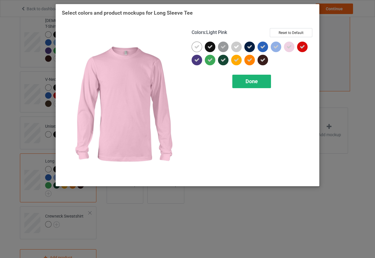
click at [258, 81] on div "Done" at bounding box center [251, 81] width 39 height 13
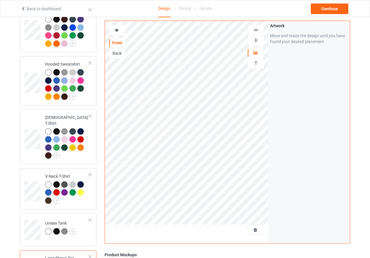
scroll to position [44, 0]
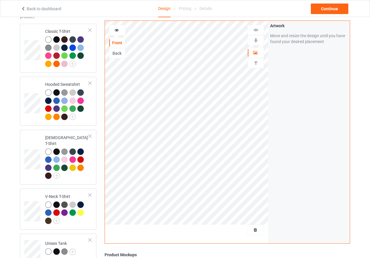
click at [115, 28] on icon at bounding box center [116, 29] width 5 height 4
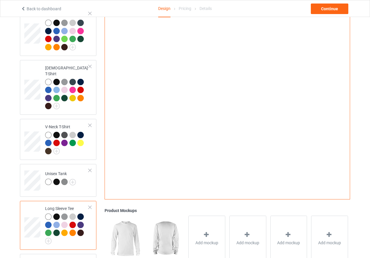
scroll to position [89, 0]
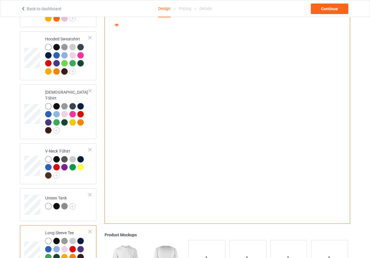
click at [57, 238] on div at bounding box center [56, 241] width 6 height 6
click at [80, 246] on div at bounding box center [80, 249] width 6 height 6
click at [65, 246] on div at bounding box center [64, 249] width 6 height 6
click at [55, 246] on div at bounding box center [56, 249] width 6 height 6
click at [47, 254] on div at bounding box center [48, 257] width 6 height 6
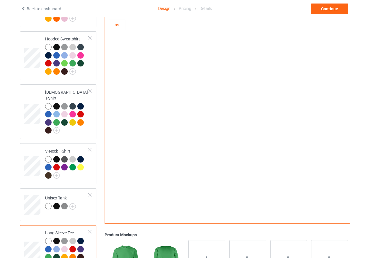
click at [57, 254] on div at bounding box center [56, 257] width 6 height 6
click at [65, 254] on div at bounding box center [64, 257] width 6 height 6
click at [72, 254] on div at bounding box center [72, 257] width 6 height 6
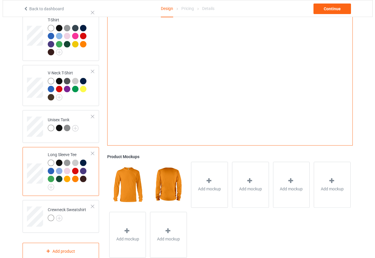
scroll to position [177, 0]
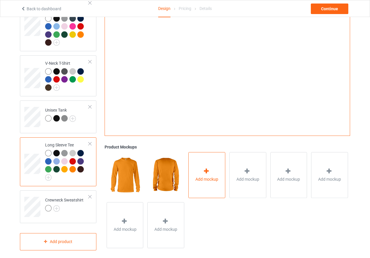
click at [205, 168] on icon at bounding box center [206, 171] width 7 height 6
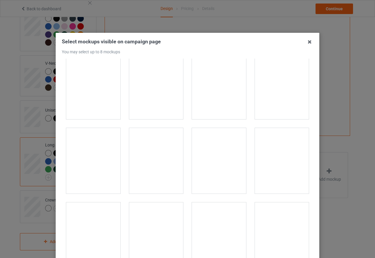
scroll to position [205, 0]
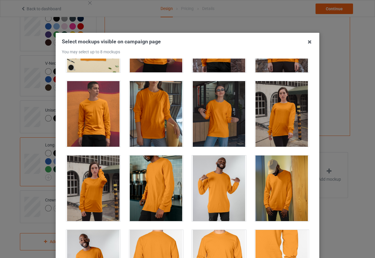
click at [283, 128] on div at bounding box center [282, 114] width 54 height 66
click at [93, 197] on div at bounding box center [93, 189] width 54 height 66
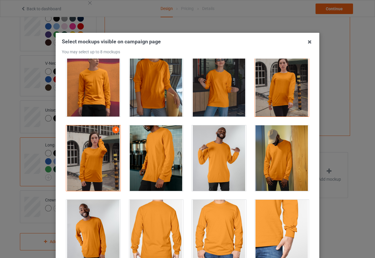
scroll to position [381, 0]
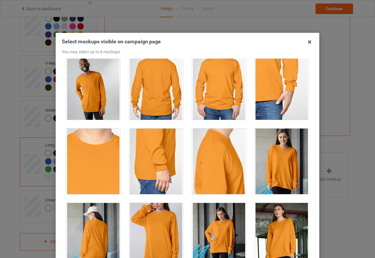
click at [287, 163] on div at bounding box center [282, 162] width 54 height 66
click at [212, 232] on div at bounding box center [219, 236] width 54 height 66
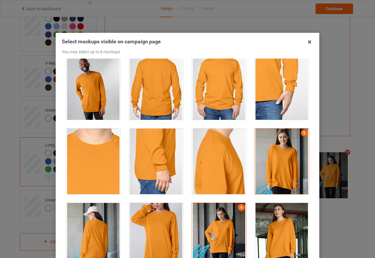
click at [278, 236] on div at bounding box center [282, 236] width 54 height 66
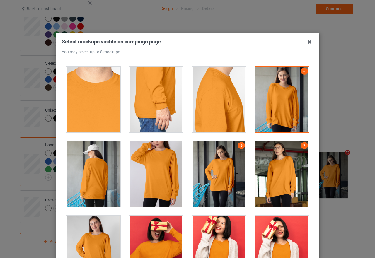
scroll to position [527, 0]
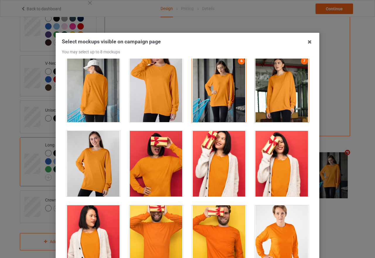
click at [96, 181] on div at bounding box center [93, 164] width 54 height 66
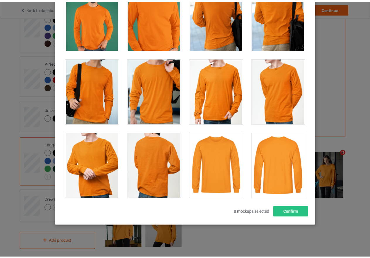
scroll to position [67, 0]
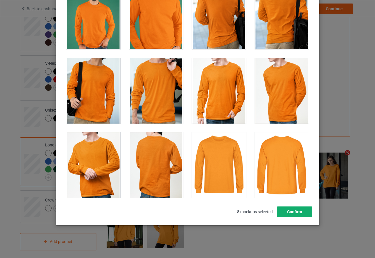
click at [299, 212] on button "Confirm" at bounding box center [294, 212] width 35 height 11
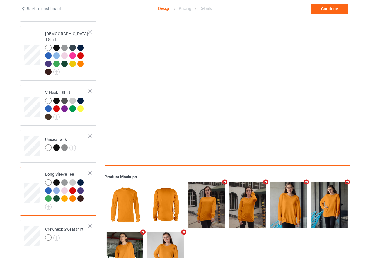
scroll to position [119, 0]
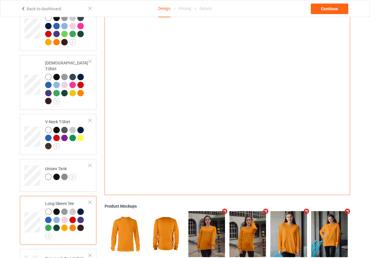
click at [47, 209] on div at bounding box center [48, 212] width 6 height 6
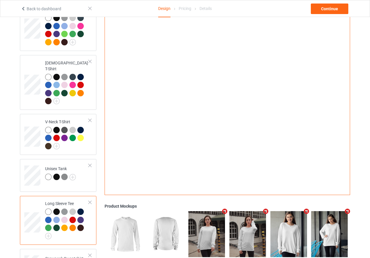
click at [57, 209] on div at bounding box center [56, 212] width 6 height 6
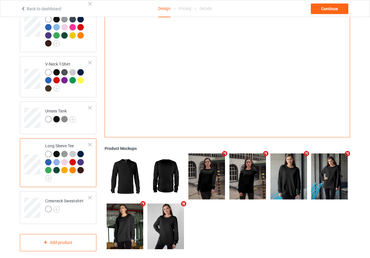
scroll to position [177, 0]
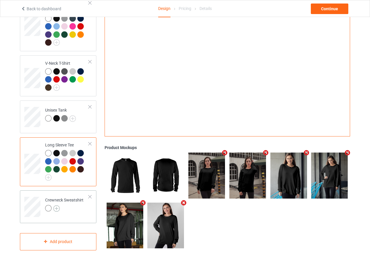
click at [55, 206] on img at bounding box center [56, 208] width 6 height 6
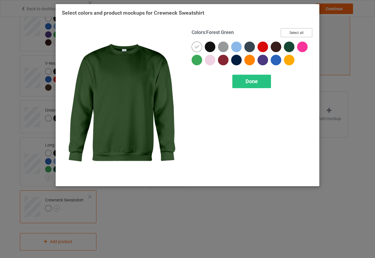
click at [297, 35] on button "Select all" at bounding box center [297, 32] width 32 height 9
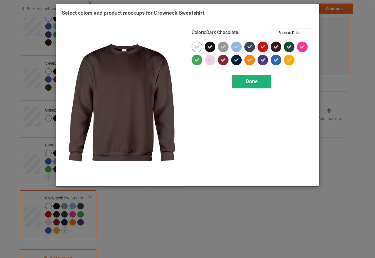
click at [258, 81] on div "Done" at bounding box center [251, 81] width 39 height 13
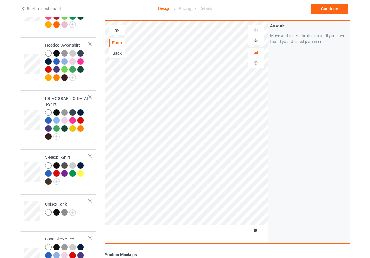
scroll to position [77, 0]
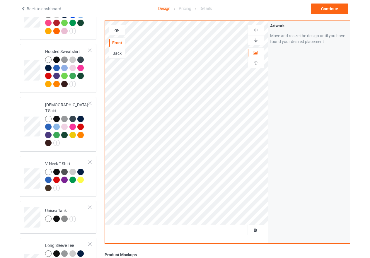
click at [254, 29] on img at bounding box center [256, 30] width 6 height 6
click at [256, 41] on img at bounding box center [256, 41] width 6 height 6
click at [116, 31] on icon at bounding box center [116, 29] width 5 height 4
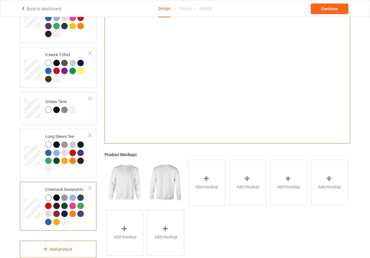
scroll to position [194, 0]
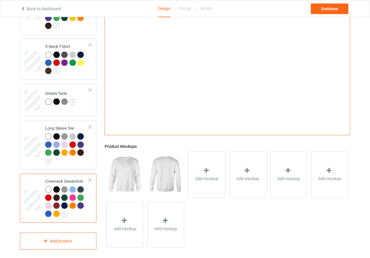
click at [71, 195] on div at bounding box center [72, 198] width 6 height 6
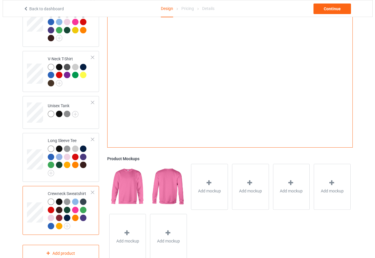
scroll to position [194, 0]
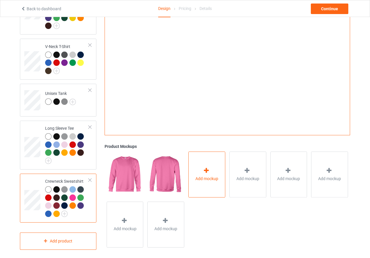
click at [205, 169] on icon at bounding box center [206, 171] width 7 height 6
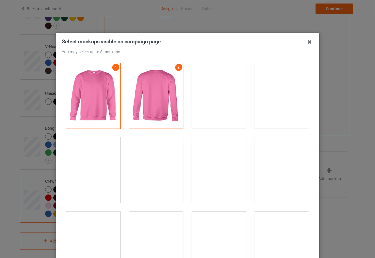
click at [273, 92] on div at bounding box center [282, 96] width 54 height 66
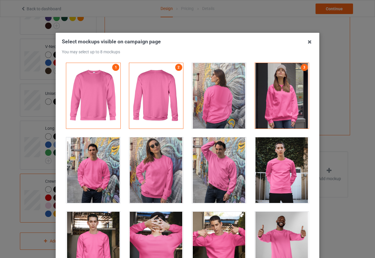
click at [222, 94] on div at bounding box center [219, 96] width 54 height 66
click at [161, 165] on div at bounding box center [156, 170] width 54 height 66
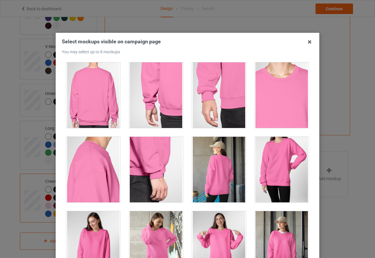
scroll to position [322, 0]
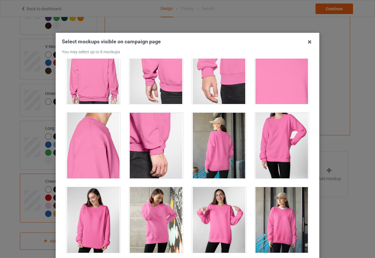
click at [98, 208] on div at bounding box center [93, 220] width 54 height 66
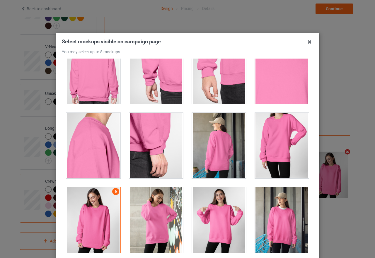
click at [207, 221] on div at bounding box center [219, 220] width 54 height 66
click at [278, 223] on div at bounding box center [282, 220] width 54 height 66
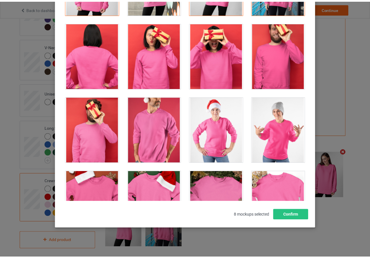
scroll to position [67, 0]
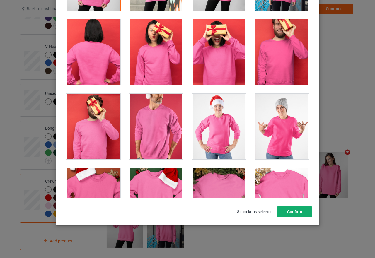
click at [292, 212] on button "Confirm" at bounding box center [294, 212] width 35 height 11
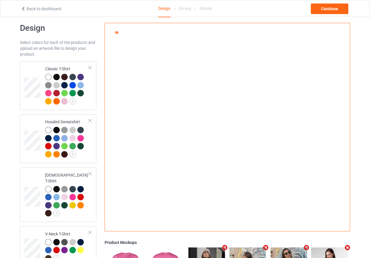
scroll to position [0, 0]
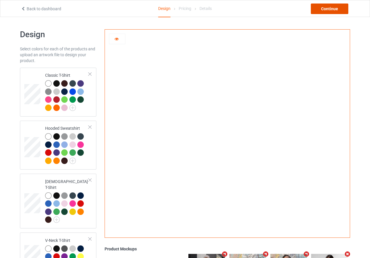
click at [336, 8] on div "Continue" at bounding box center [330, 9] width 38 height 11
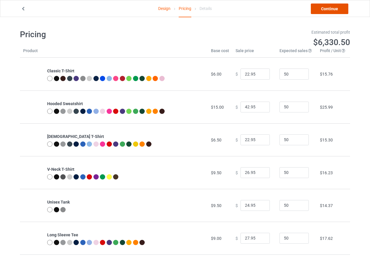
click at [336, 8] on link "Continue" at bounding box center [330, 9] width 38 height 11
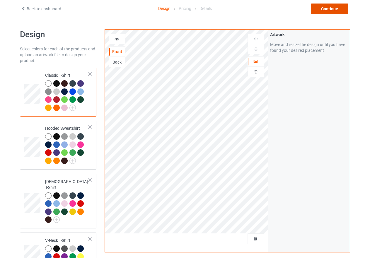
click at [329, 9] on div "Continue" at bounding box center [330, 9] width 38 height 11
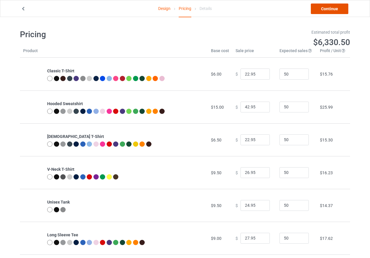
click at [329, 9] on link "Continue" at bounding box center [330, 9] width 38 height 11
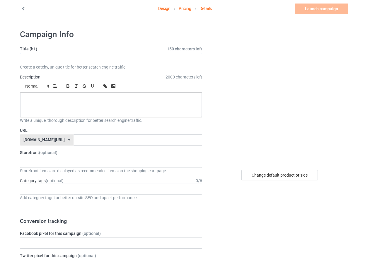
click at [41, 56] on input "text" at bounding box center [111, 58] width 182 height 11
click at [42, 58] on input "text" at bounding box center [111, 58] width 182 height 11
paste input "Giraffe Mode: Activated"
type input "Giraffe Mode: Activated"
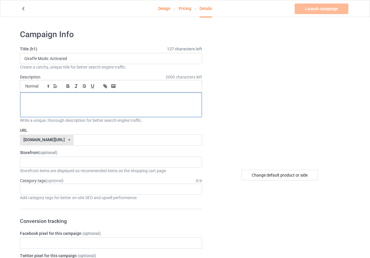
click at [45, 100] on p at bounding box center [111, 99] width 172 height 6
click at [44, 101] on p at bounding box center [111, 99] width 172 height 6
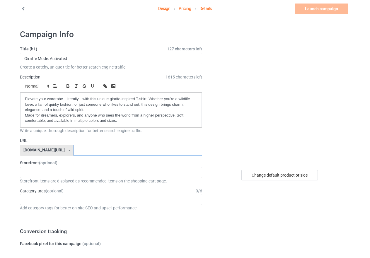
click at [74, 151] on input "text" at bounding box center [138, 150] width 128 height 11
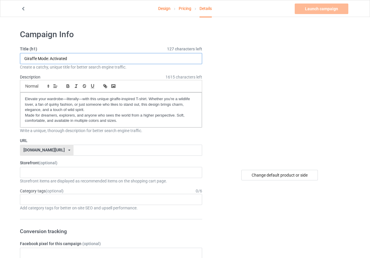
drag, startPoint x: 74, startPoint y: 58, endPoint x: 24, endPoint y: 58, distance: 49.8
click at [24, 58] on input "Giraffe Mode: Activated" at bounding box center [111, 58] width 182 height 11
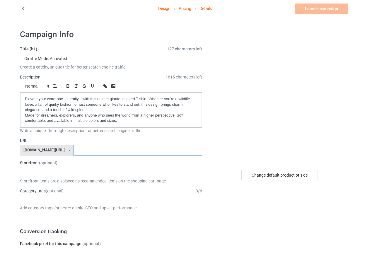
click at [74, 151] on input "text" at bounding box center [138, 150] width 128 height 11
paste input "Giraffe Mode: Activated"
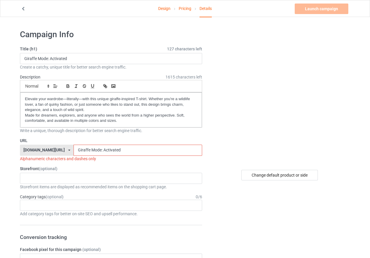
click at [74, 151] on input "Giraffe Mode: Activated" at bounding box center [138, 150] width 128 height 11
click at [74, 151] on input "giraffe Mode: Activated" at bounding box center [138, 150] width 128 height 11
click at [77, 149] on input "giraffe- Mode: Activated" at bounding box center [138, 150] width 128 height 11
click at [86, 150] on input "giraffe- mode: Activated" at bounding box center [138, 150] width 128 height 11
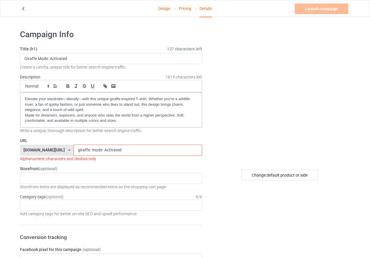
click at [90, 150] on input "giraffe- mode- Activated" at bounding box center [138, 150] width 128 height 11
click at [88, 150] on input "giraffe- mode- activated" at bounding box center [138, 150] width 128 height 11
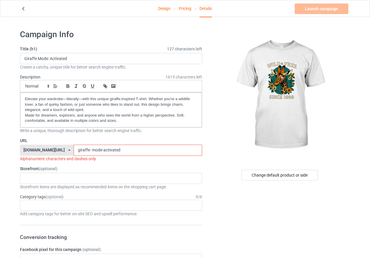
click at [107, 160] on div "Alphanumeric characters and dashes only" at bounding box center [111, 159] width 182 height 6
click at [75, 151] on input "giraffe- mode-activated" at bounding box center [138, 150] width 128 height 11
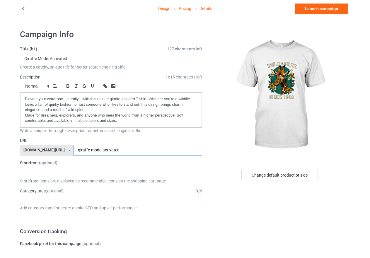
type input "giraffe-mode-activated"
click at [27, 172] on input "text" at bounding box center [28, 172] width 9 height 5
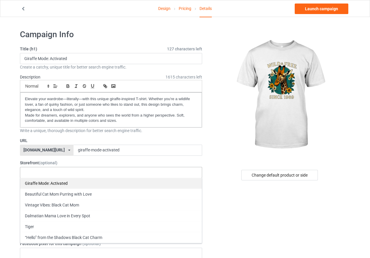
click at [36, 181] on div "Giraffe Mode: Activated" at bounding box center [111, 183] width 182 height 11
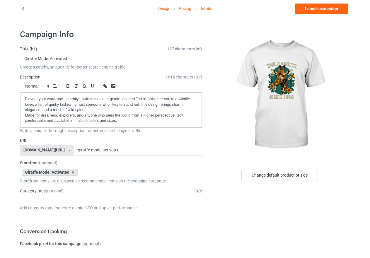
click at [38, 199] on div "Age > [DEMOGRAPHIC_DATA] > 1 Age > [DEMOGRAPHIC_DATA] Months > 1 Month Age > [D…" at bounding box center [111, 199] width 182 height 11
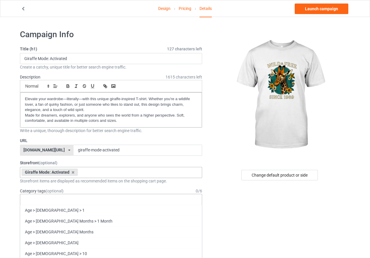
click at [37, 200] on div "Age > [DEMOGRAPHIC_DATA] > 1 Age > [DEMOGRAPHIC_DATA] Months > 1 Month Age > [D…" at bounding box center [111, 199] width 182 height 11
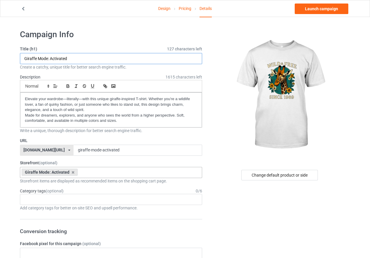
drag, startPoint x: 36, startPoint y: 58, endPoint x: 28, endPoint y: 58, distance: 8.2
click at [28, 58] on input "Giraffe Mode: Activated" at bounding box center [111, 58] width 182 height 11
drag, startPoint x: 38, startPoint y: 59, endPoint x: 25, endPoint y: 58, distance: 12.9
click at [25, 58] on input "Giraffe Mode: Activated" at bounding box center [111, 58] width 182 height 11
click at [38, 200] on div "Age > [DEMOGRAPHIC_DATA] > 1 Age > [DEMOGRAPHIC_DATA] Months > 1 Month Age > [D…" at bounding box center [111, 199] width 182 height 11
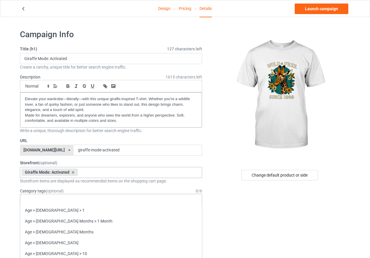
drag, startPoint x: 42, startPoint y: 203, endPoint x: 37, endPoint y: 200, distance: 6.3
click at [37, 200] on div "Age > [DEMOGRAPHIC_DATA] > 1 Age > [DEMOGRAPHIC_DATA] Months > 1 Month Age > [D…" at bounding box center [111, 199] width 182 height 11
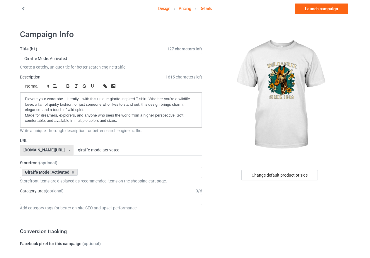
drag, startPoint x: 36, startPoint y: 200, endPoint x: 29, endPoint y: 191, distance: 11.4
click at [29, 191] on label "Category tags (optional)" at bounding box center [42, 191] width 44 height 6
click at [30, 197] on div at bounding box center [28, 197] width 10 height 2
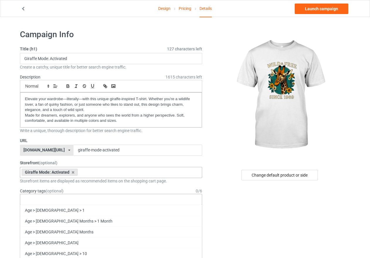
drag, startPoint x: 30, startPoint y: 197, endPoint x: 62, endPoint y: 200, distance: 32.1
click at [62, 200] on div "Age > [DEMOGRAPHIC_DATA] > 1 Age > [DEMOGRAPHIC_DATA] Months > 1 Month Age > [D…" at bounding box center [111, 199] width 182 height 11
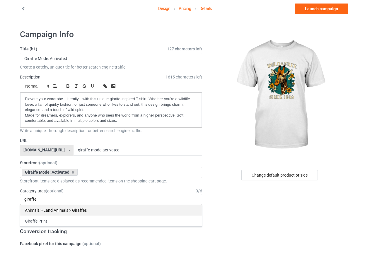
type input "giraffe"
click at [59, 212] on div "Animals > Land Animals > Giraffes" at bounding box center [111, 210] width 182 height 11
type input "gira"
click at [36, 209] on div "Giraffe Print" at bounding box center [111, 210] width 182 height 11
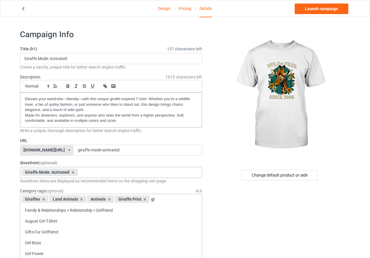
type input "g"
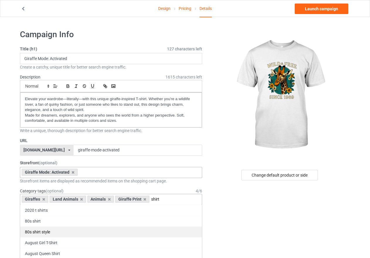
type input "shirt"
click at [46, 232] on div "80s shirt style" at bounding box center [111, 231] width 182 height 11
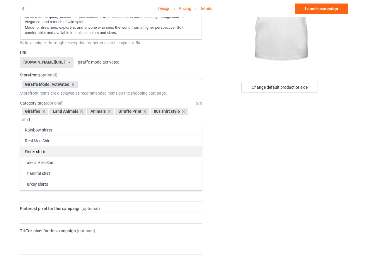
type input "shirt"
click at [39, 151] on div "Sister shirts" at bounding box center [111, 151] width 182 height 11
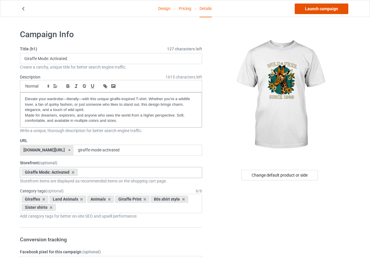
click at [324, 8] on link "Launch campaign" at bounding box center [322, 9] width 54 height 11
